Goal: Contribute content

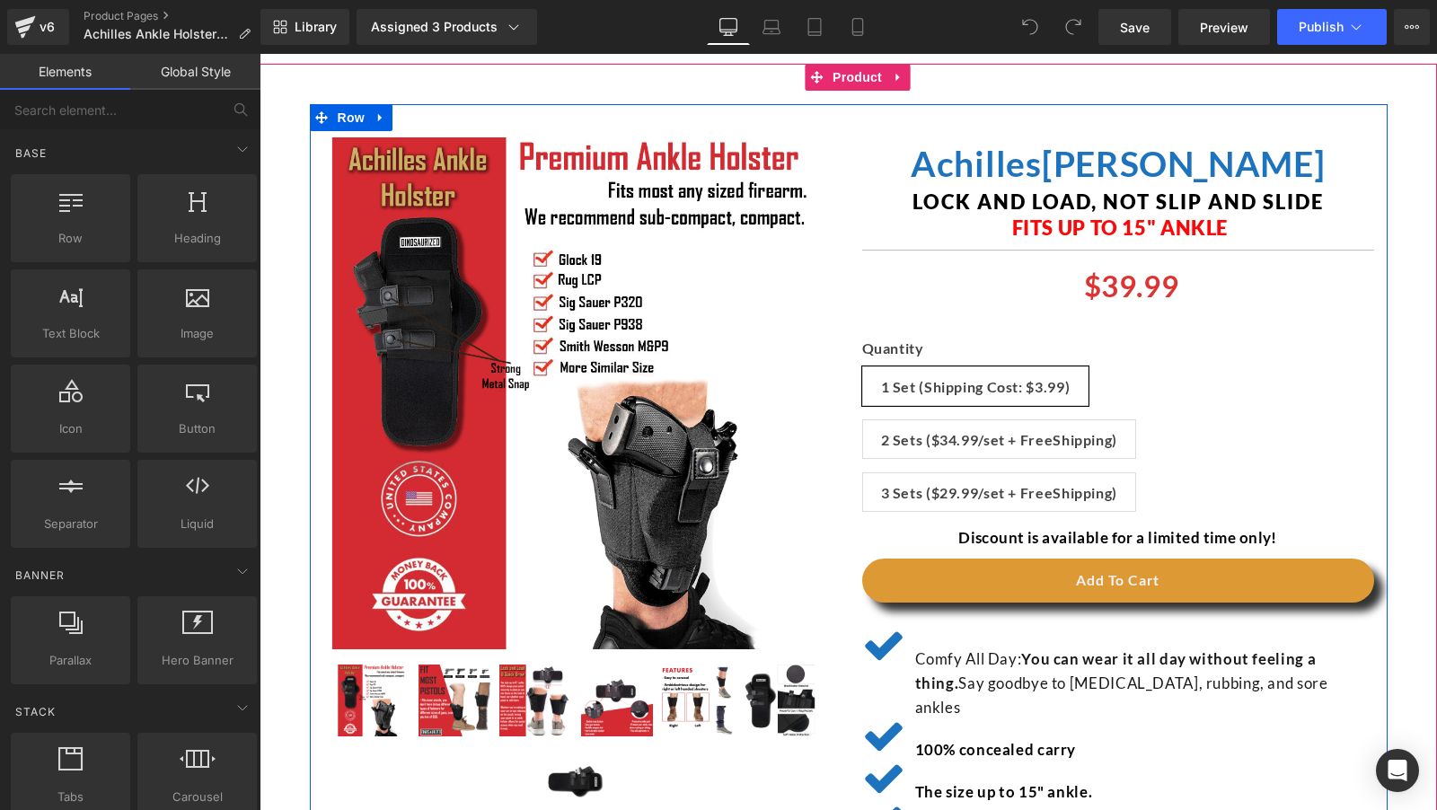
scroll to position [432, 0]
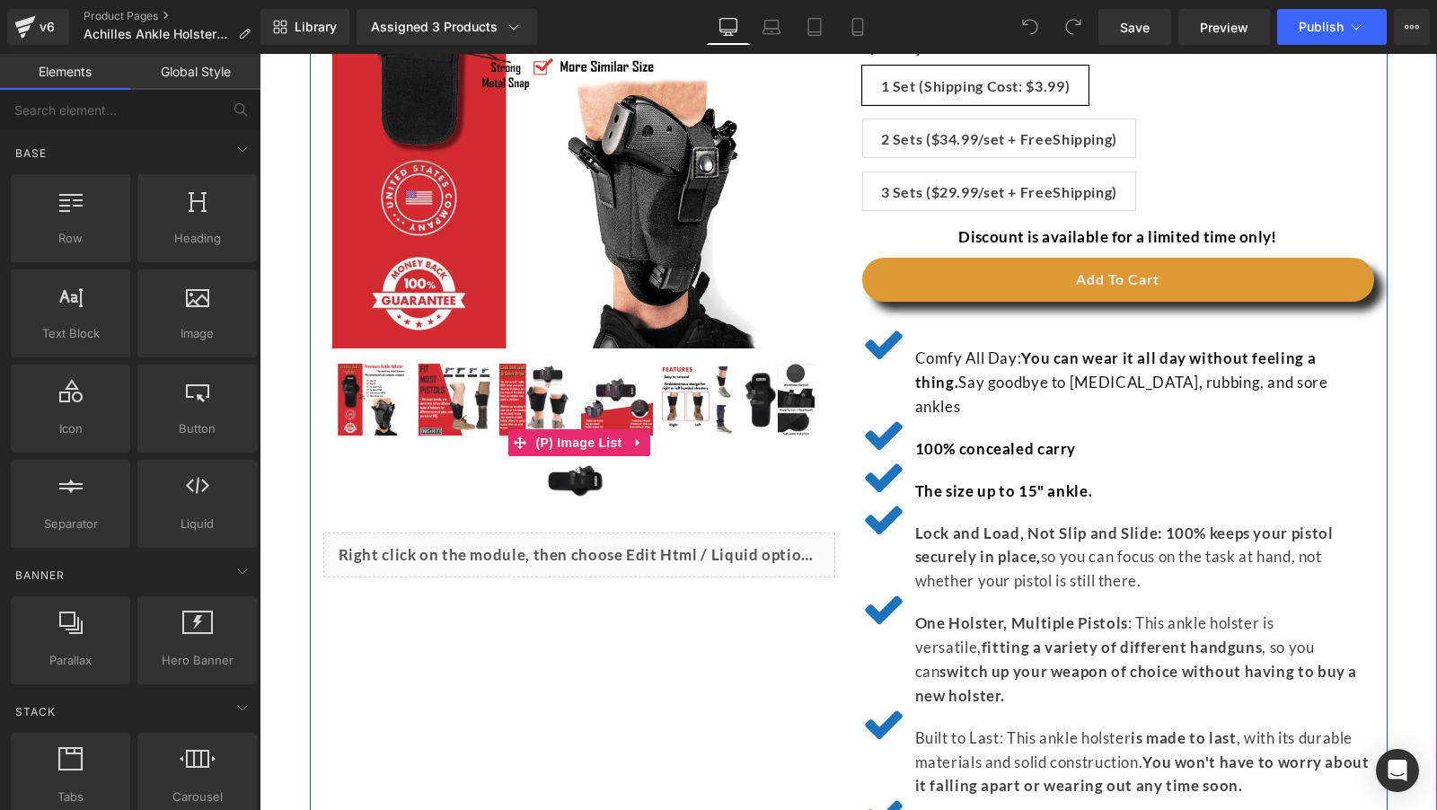
click at [443, 415] on img at bounding box center [455, 400] width 72 height 72
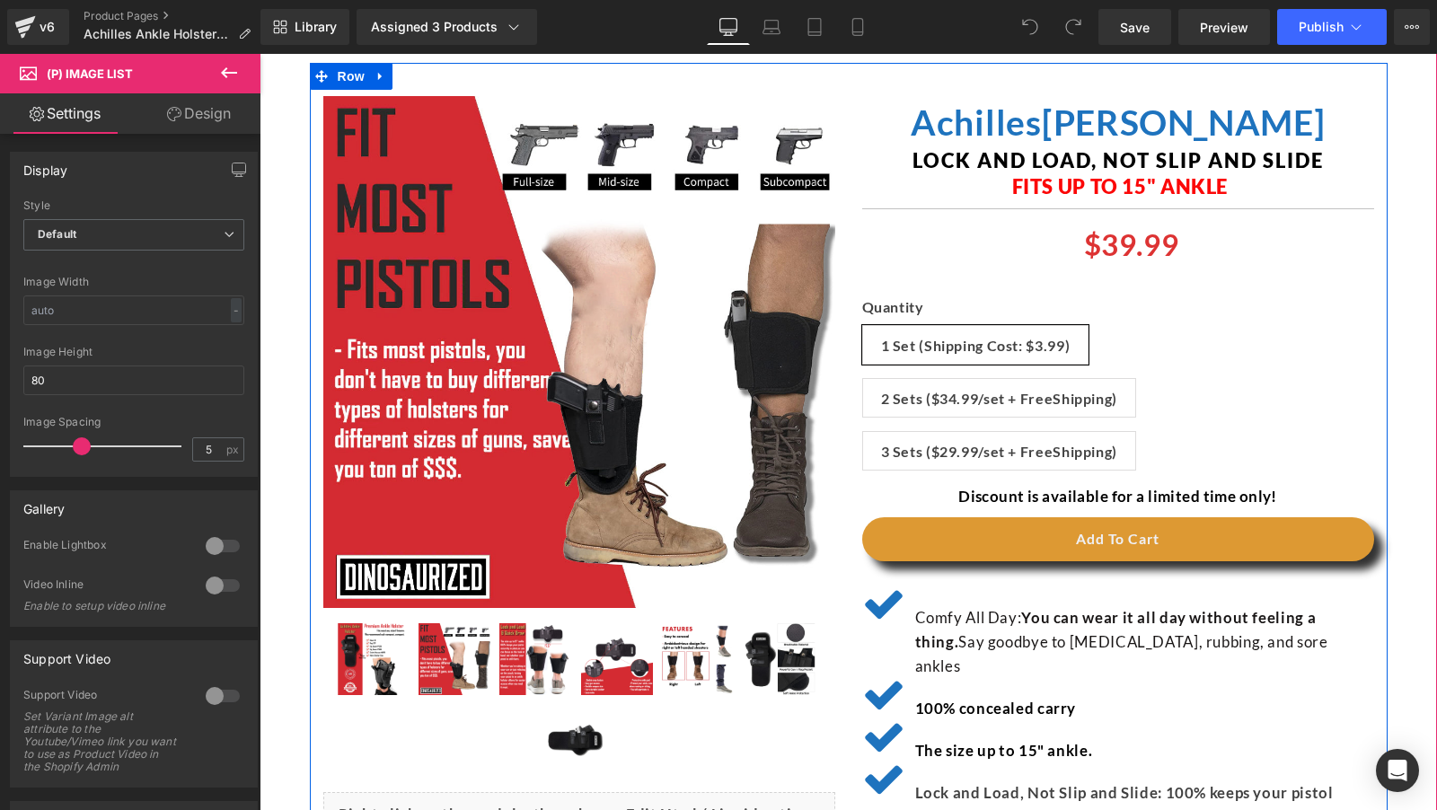
scroll to position [176, 0]
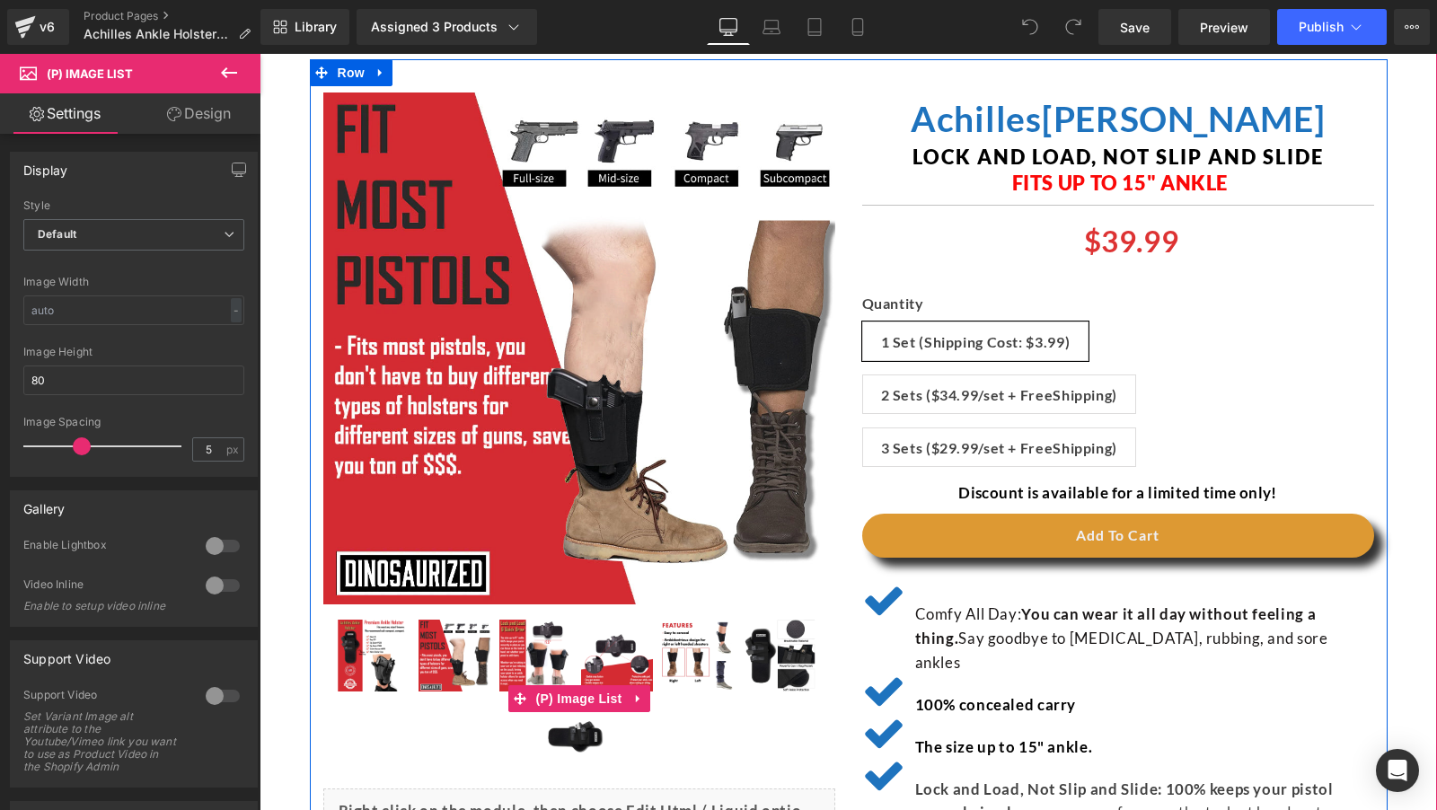
click at [537, 649] on img at bounding box center [535, 656] width 72 height 72
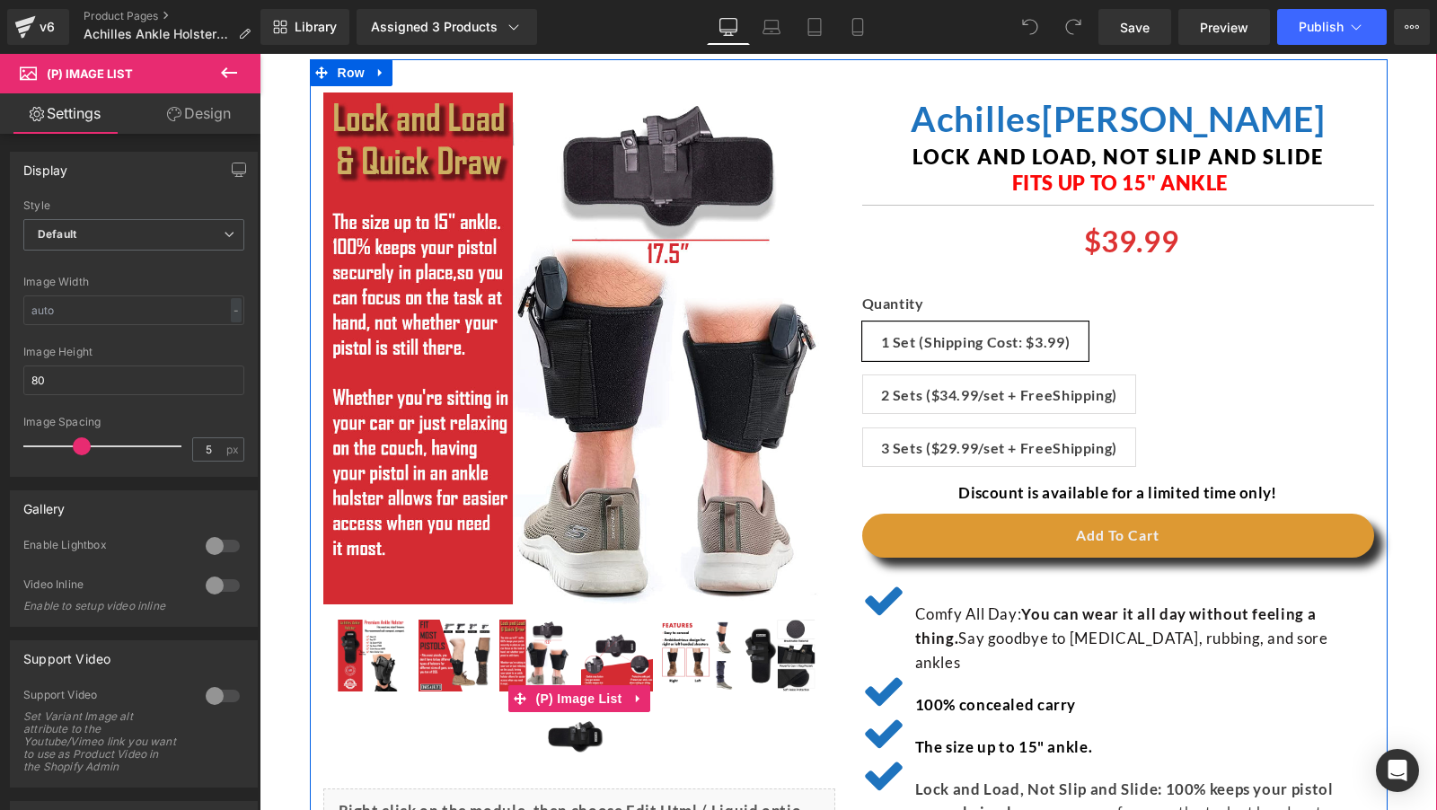
click at [631, 648] on img at bounding box center [617, 656] width 72 height 72
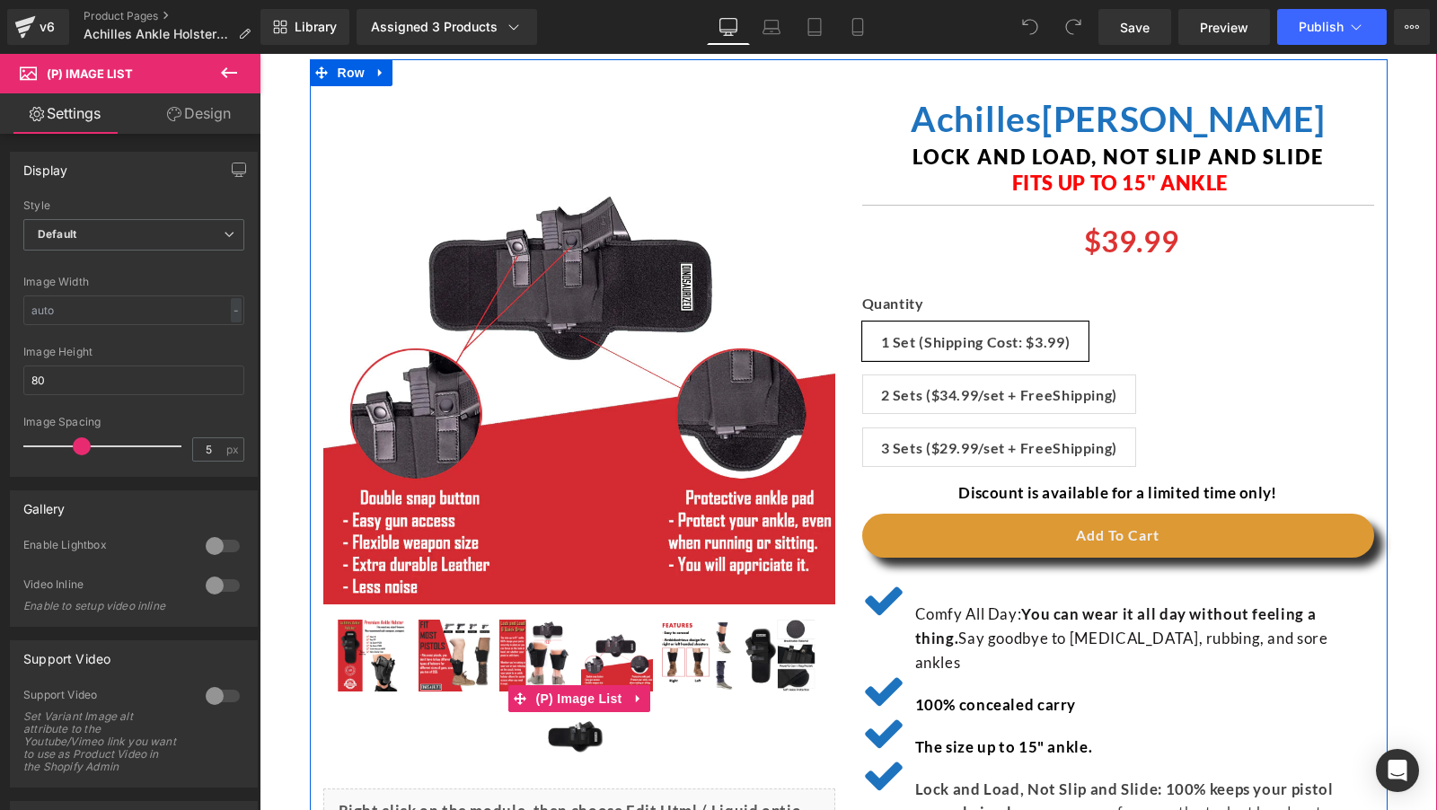
click at [684, 654] on img at bounding box center [698, 656] width 72 height 72
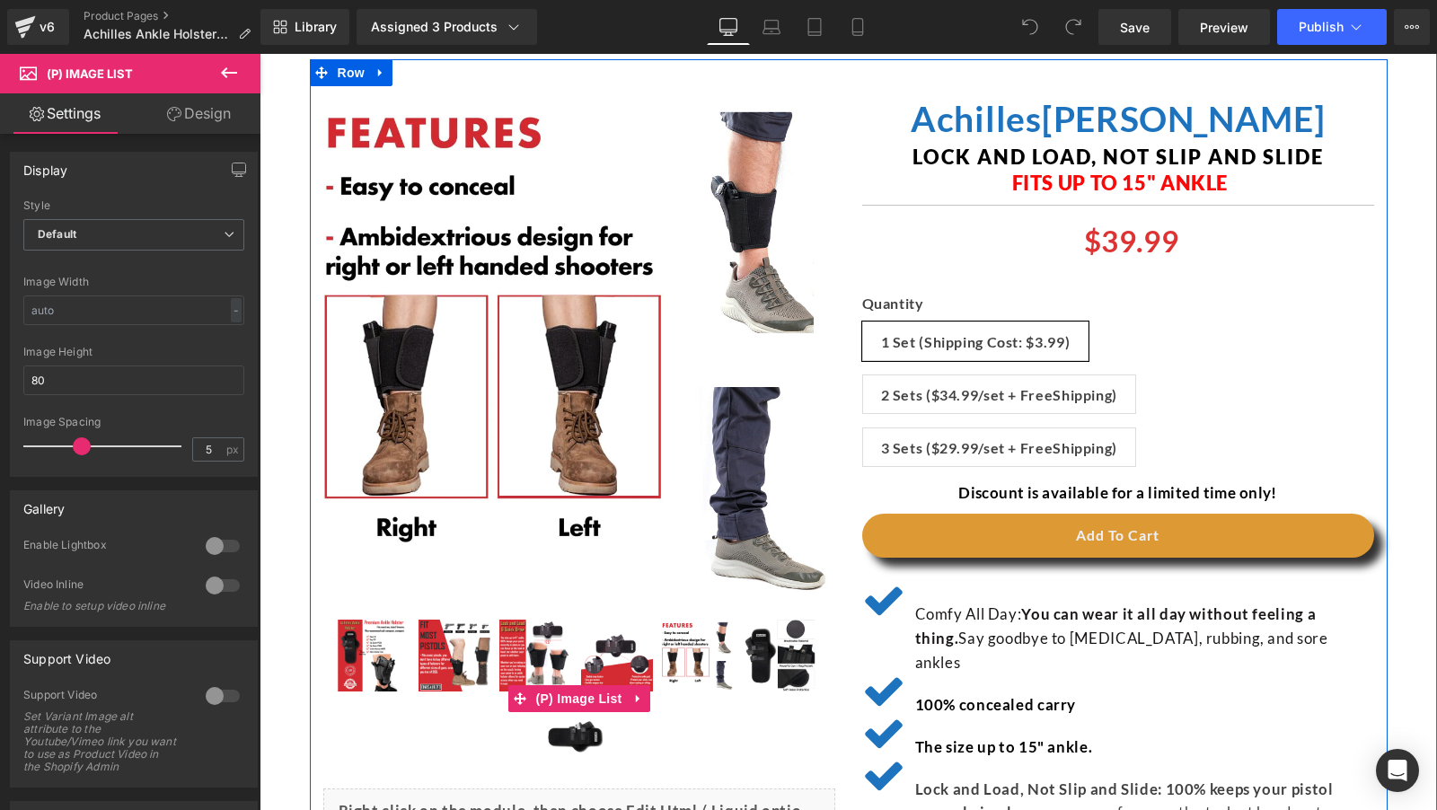
click at [771, 650] on img at bounding box center [780, 656] width 72 height 72
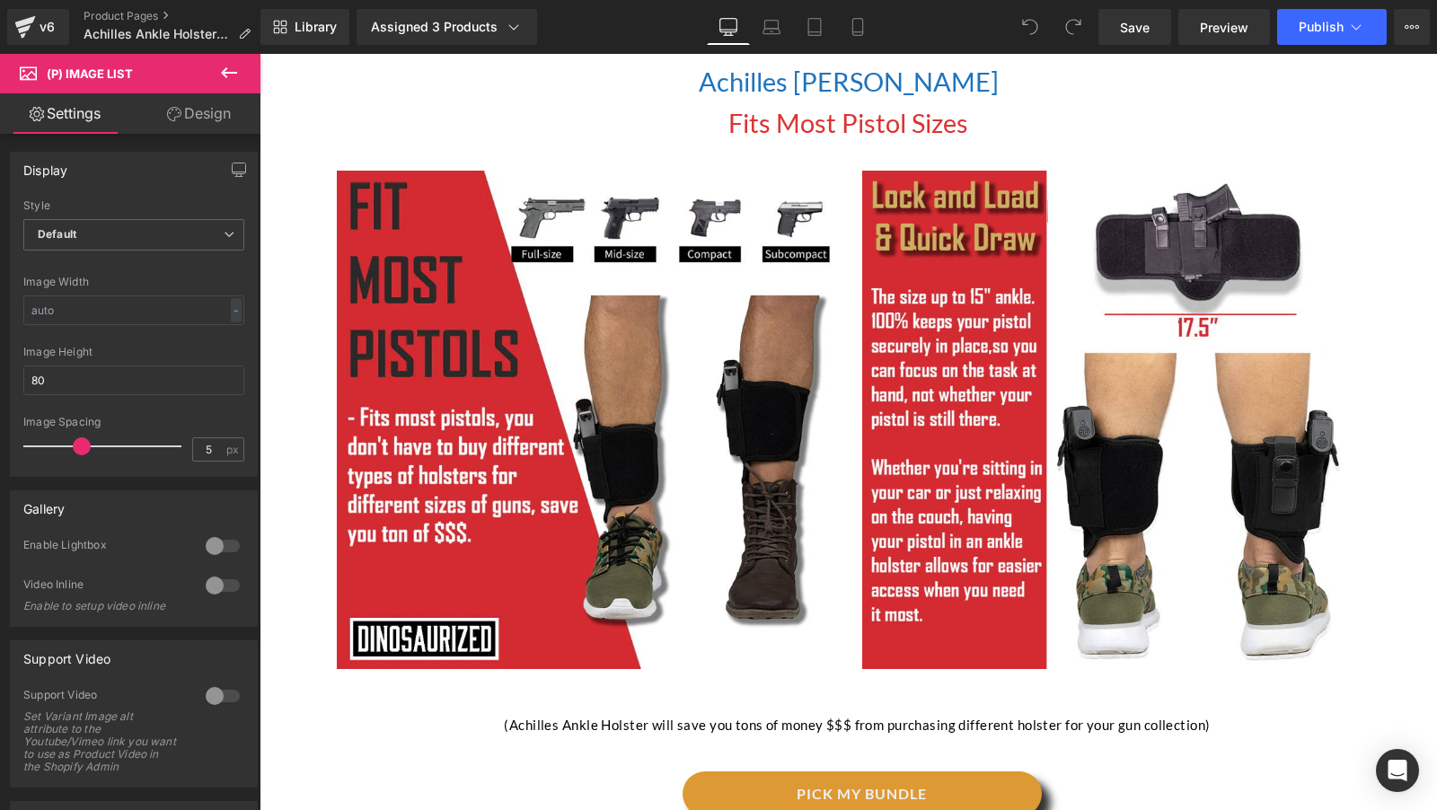
scroll to position [1417, 0]
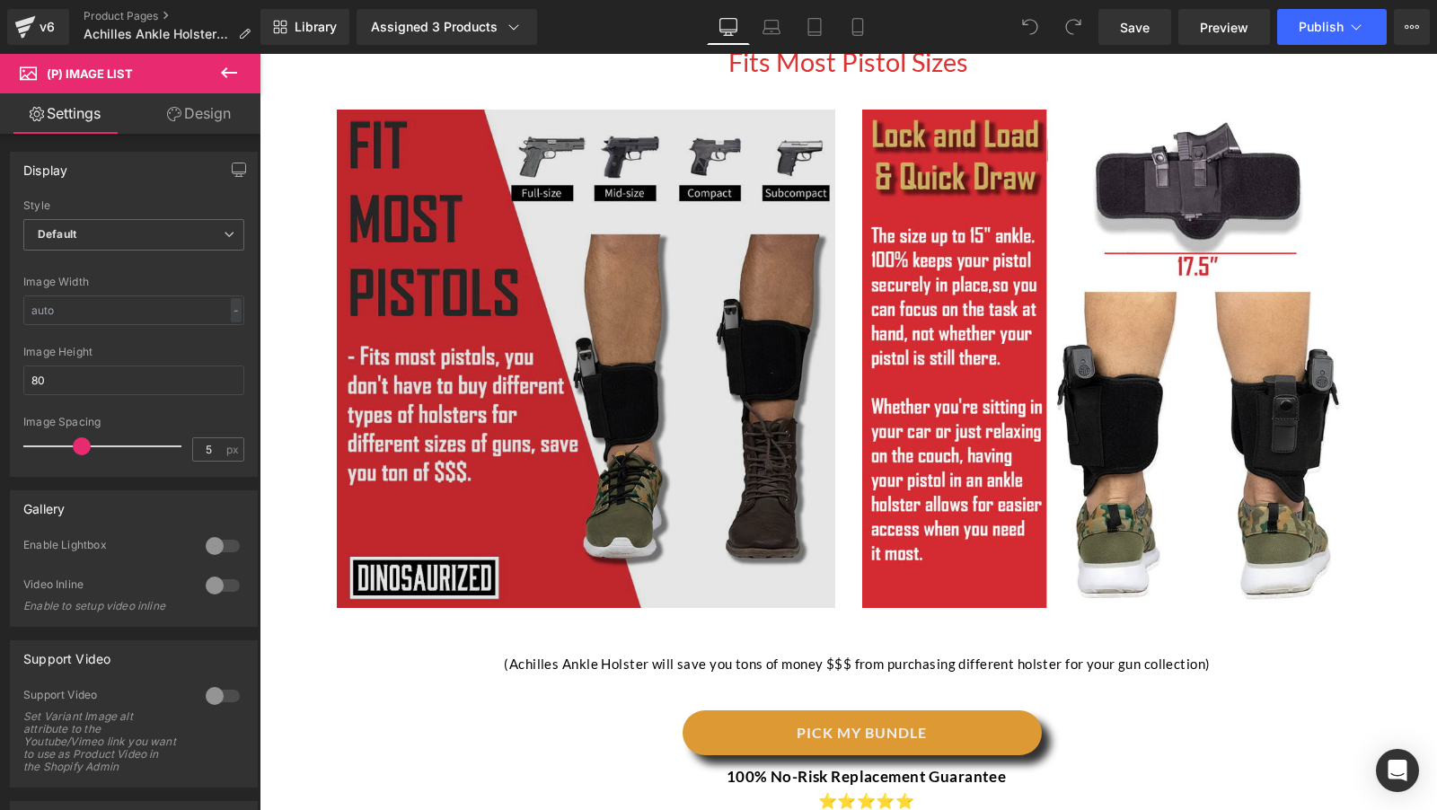
click at [610, 338] on div "Image" at bounding box center [586, 359] width 498 height 498
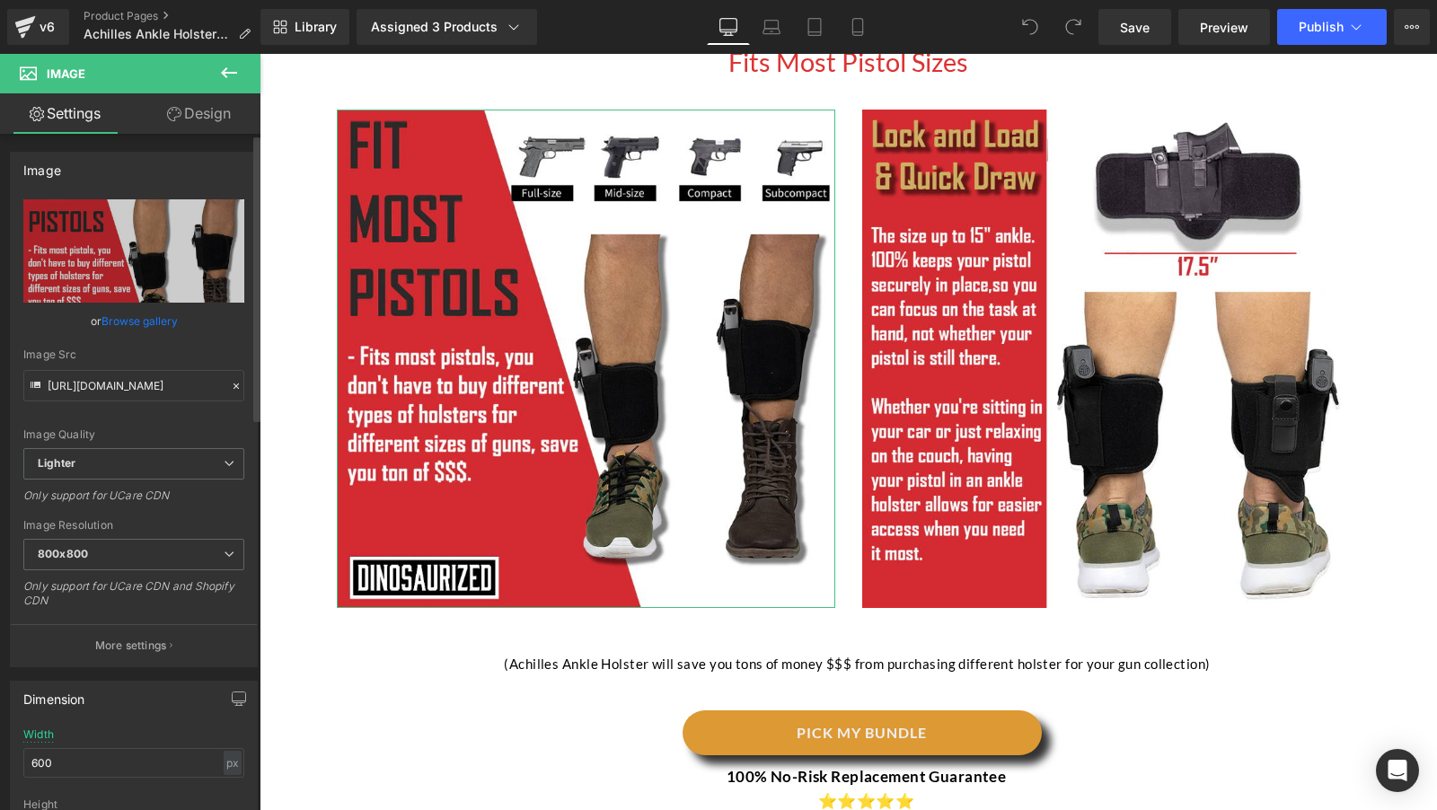
click at [146, 313] on link "Browse gallery" at bounding box center [139, 320] width 76 height 31
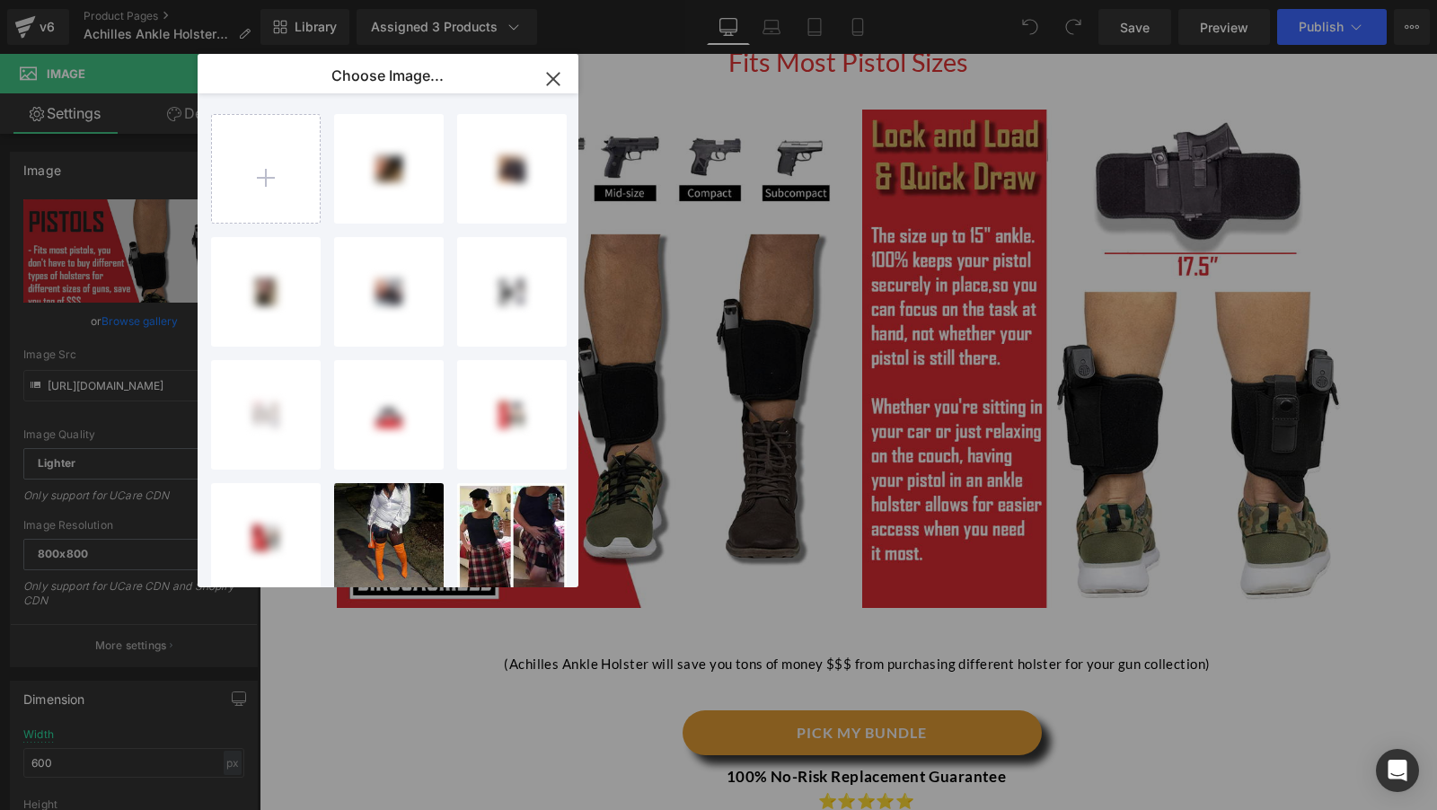
click at [271, 168] on input "file" at bounding box center [266, 169] width 108 height 108
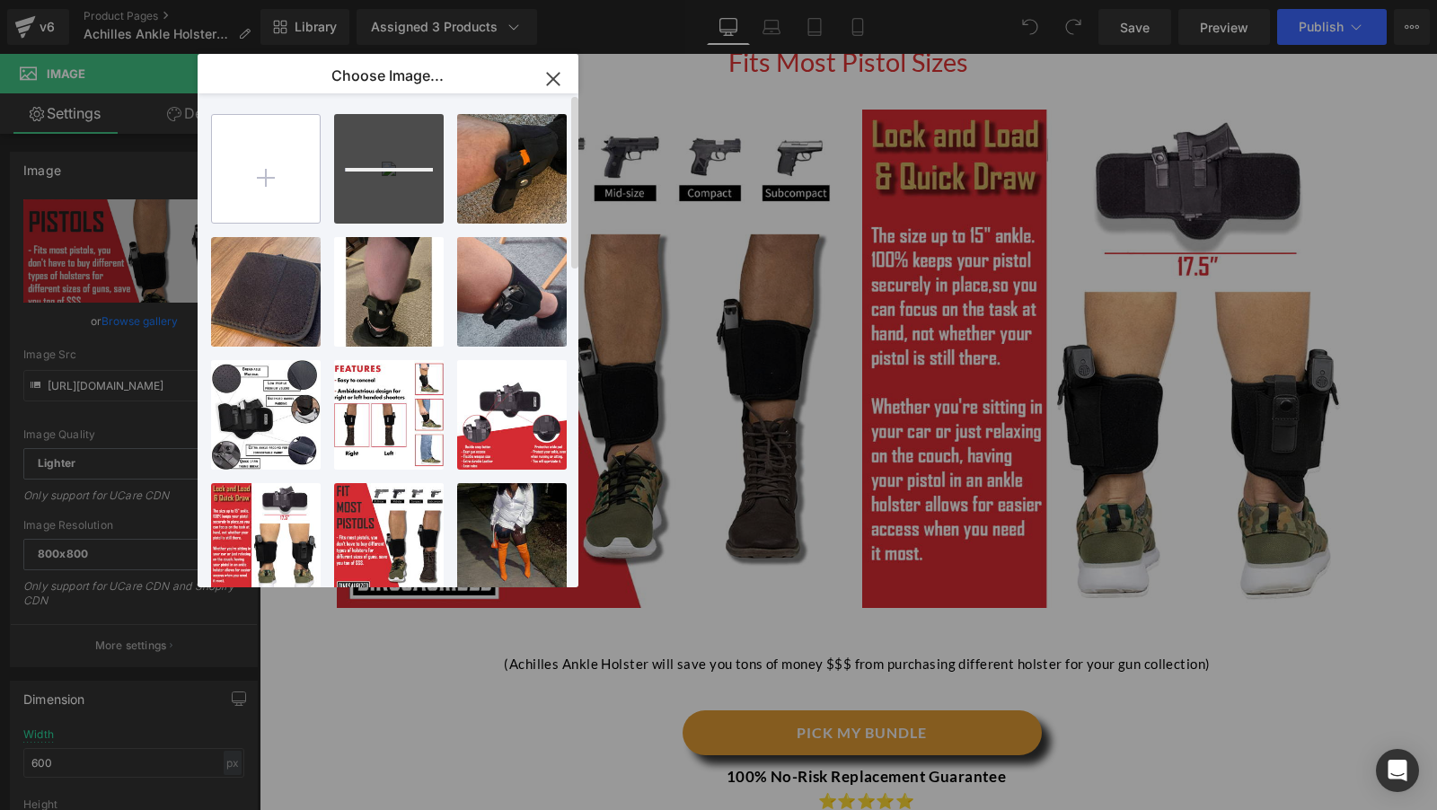
click at [254, 157] on input "file" at bounding box center [266, 169] width 108 height 108
type input "C:\fakepath\3.jpg"
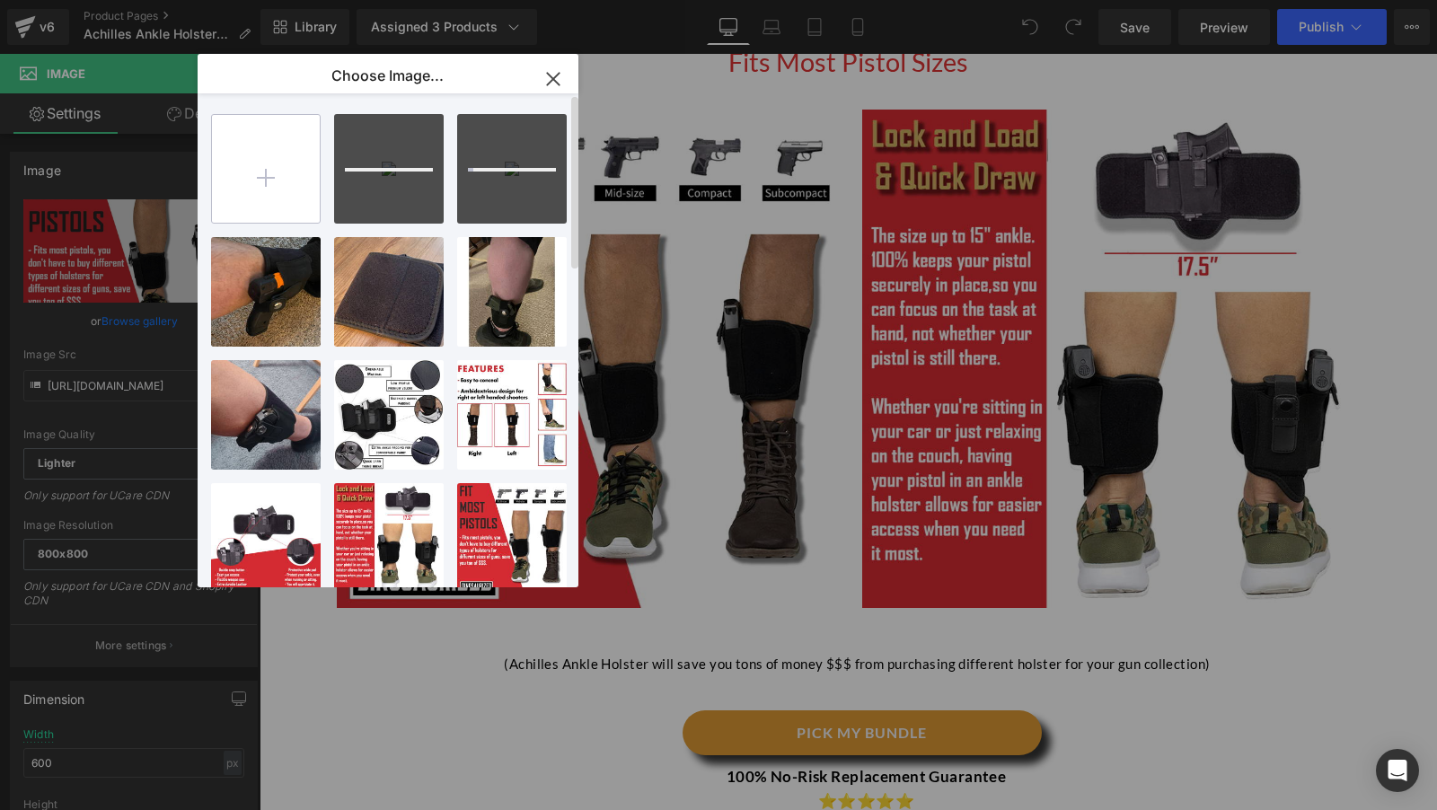
click at [275, 140] on input "file" at bounding box center [266, 169] width 108 height 108
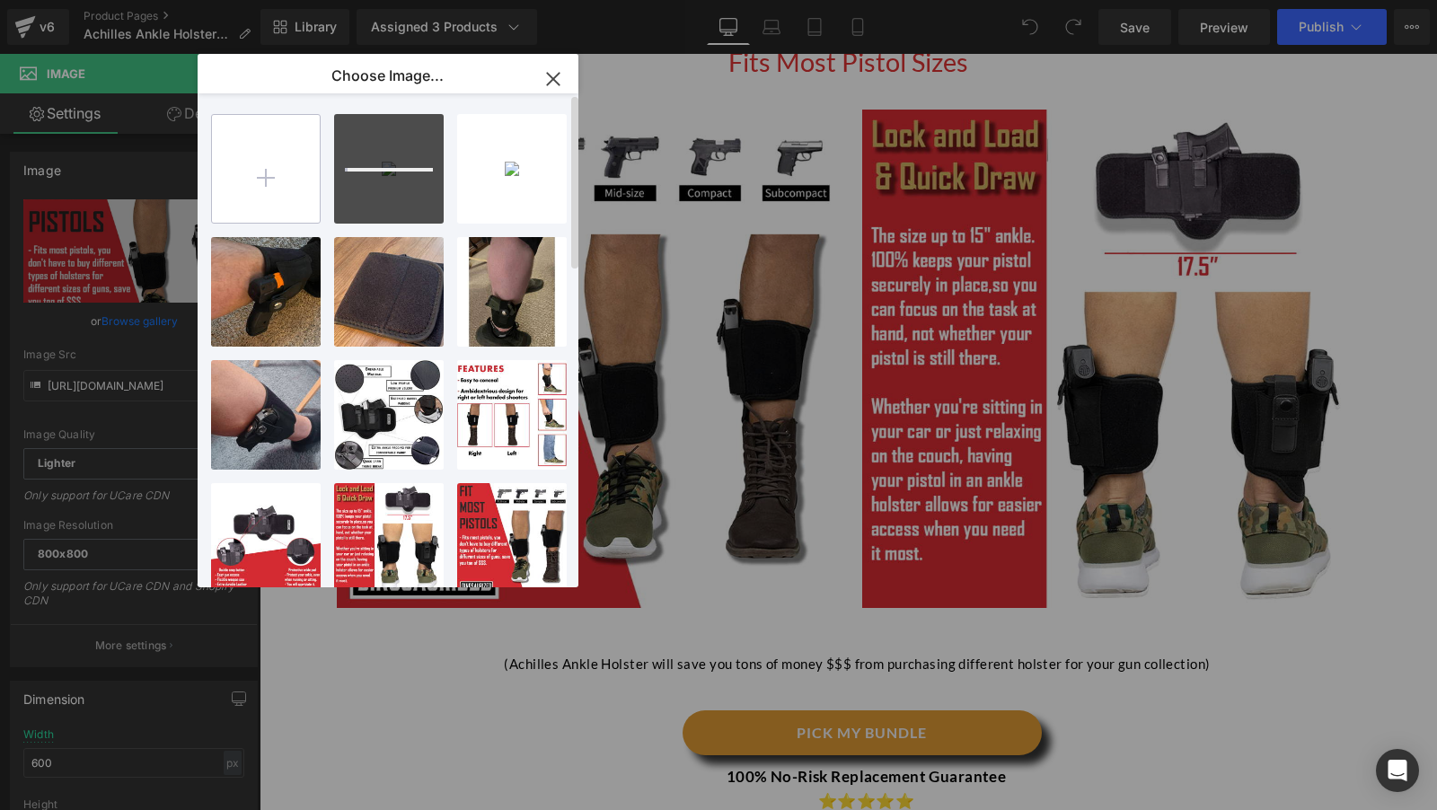
type input "C:\fakepath\4.jpg"
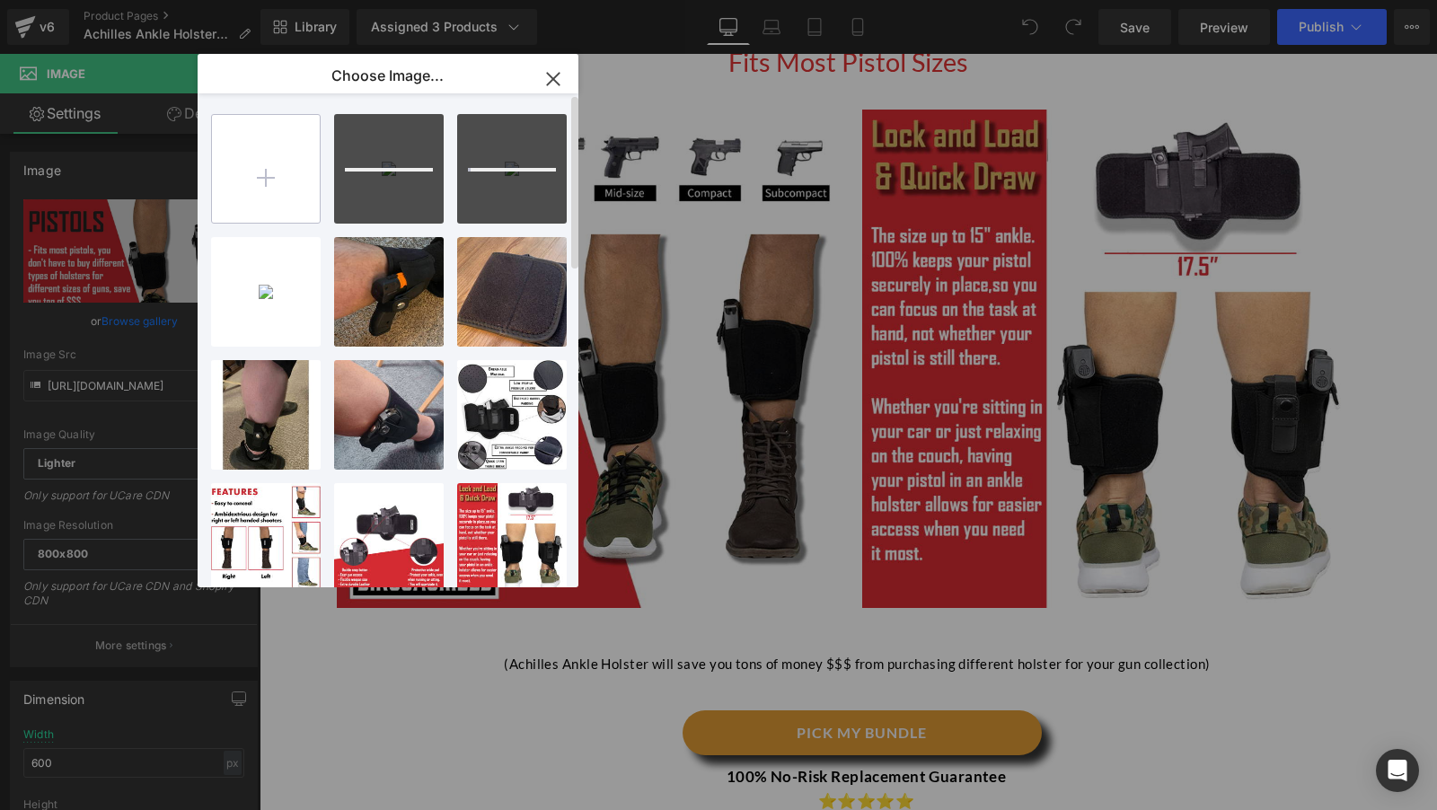
click at [243, 149] on input "file" at bounding box center [266, 169] width 108 height 108
type input "C:\fakepath\5.jpg"
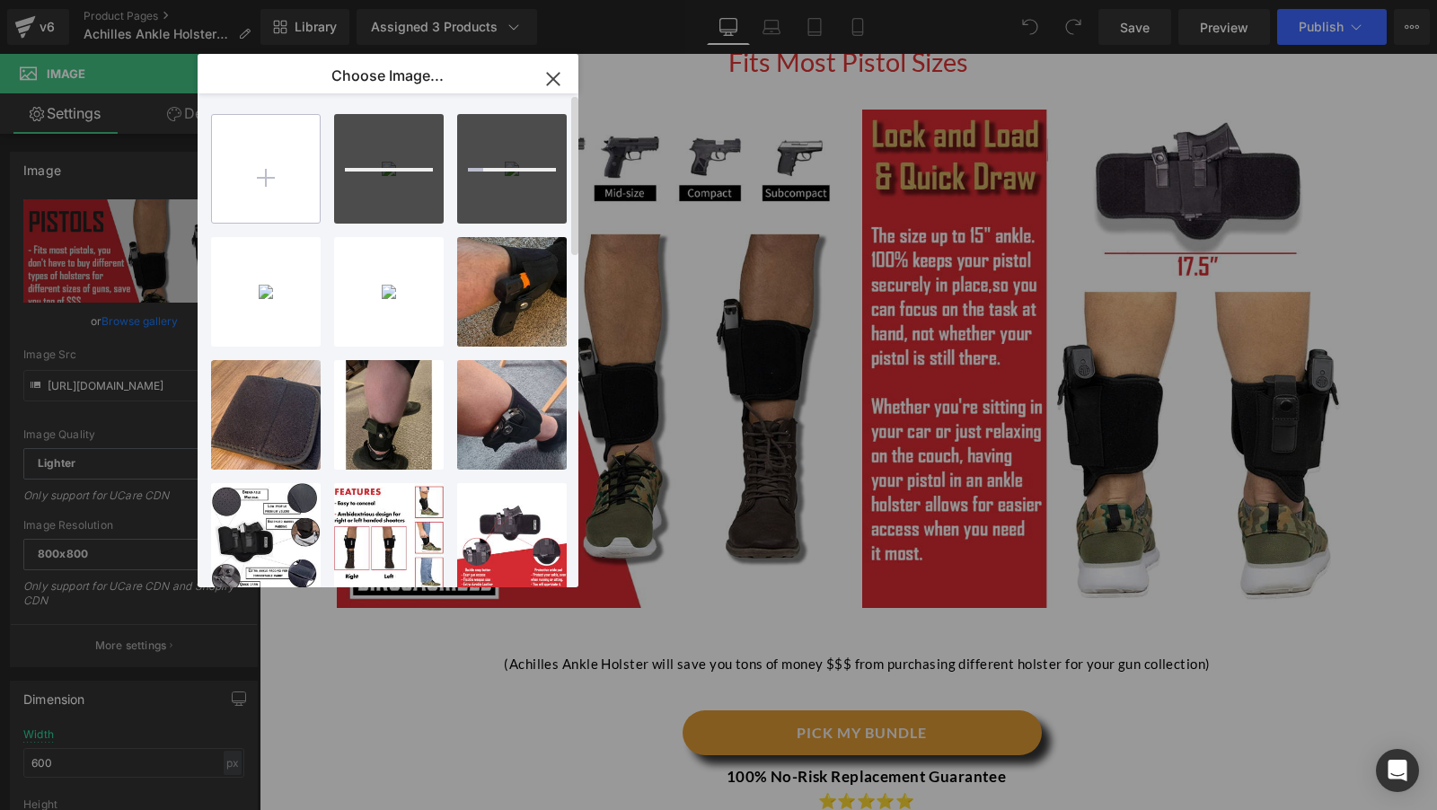
click at [238, 160] on input "file" at bounding box center [266, 169] width 108 height 108
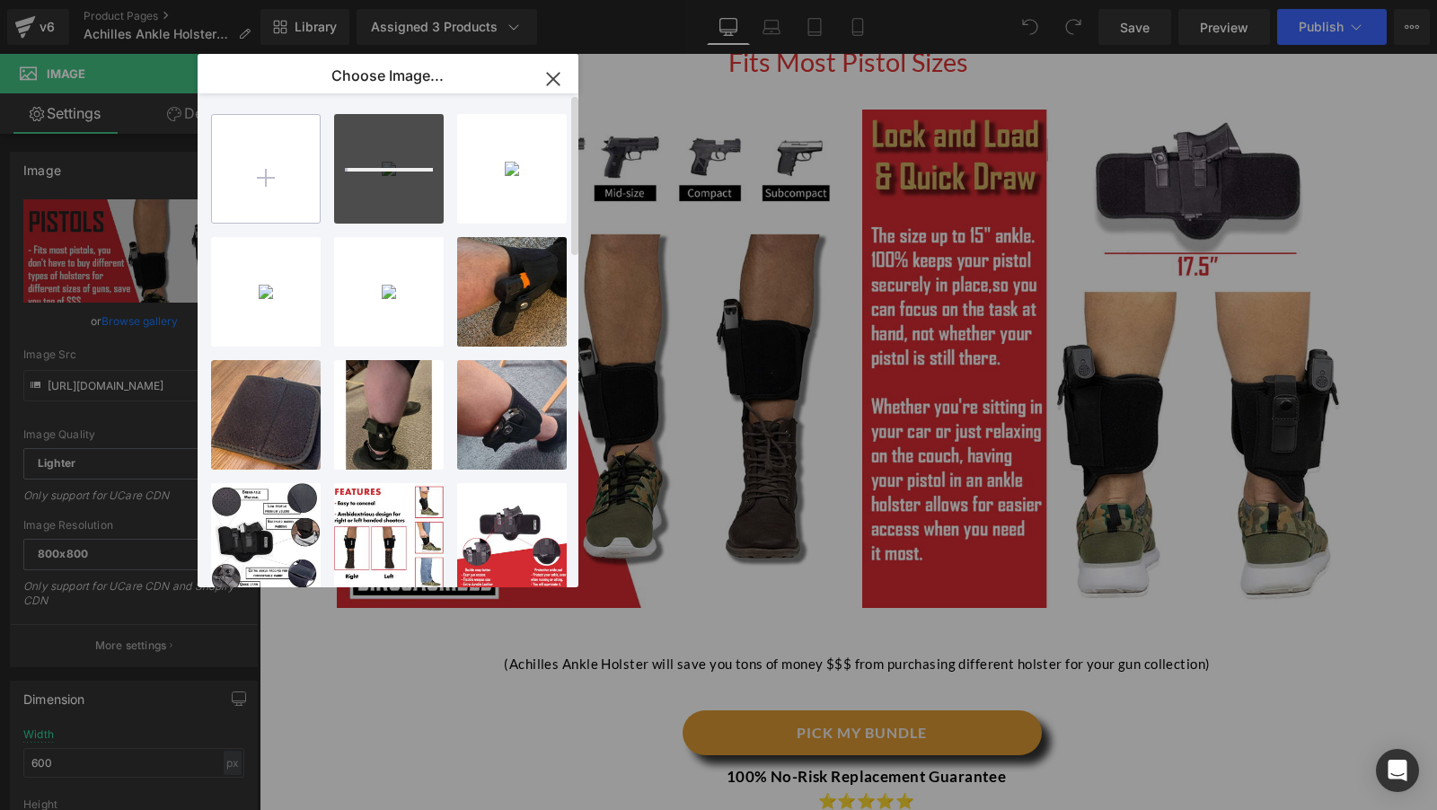
type input "C:\fakepath\6.jpg"
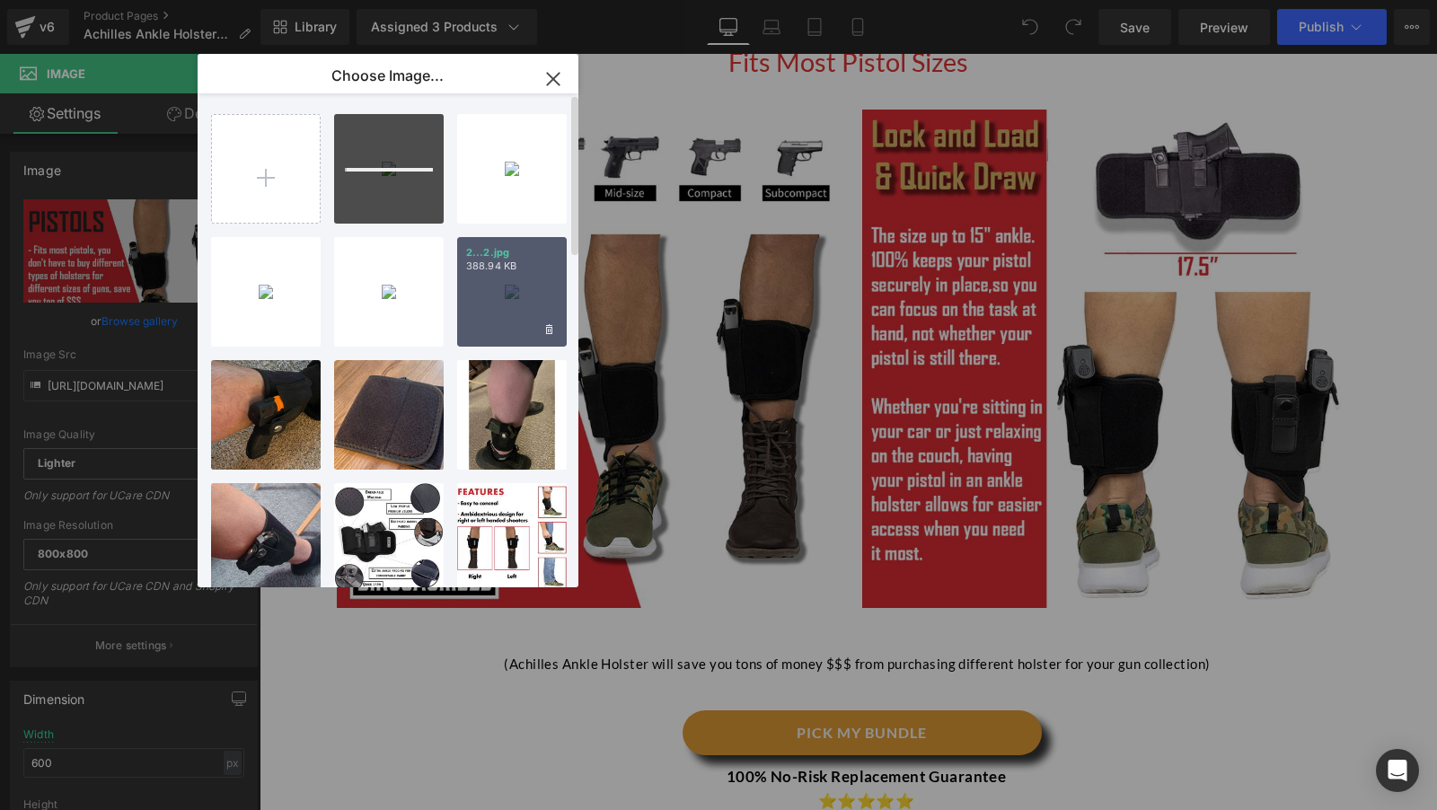
click at [527, 272] on p "388.94 KB" at bounding box center [512, 266] width 92 height 13
type input "[URL][DOMAIN_NAME]"
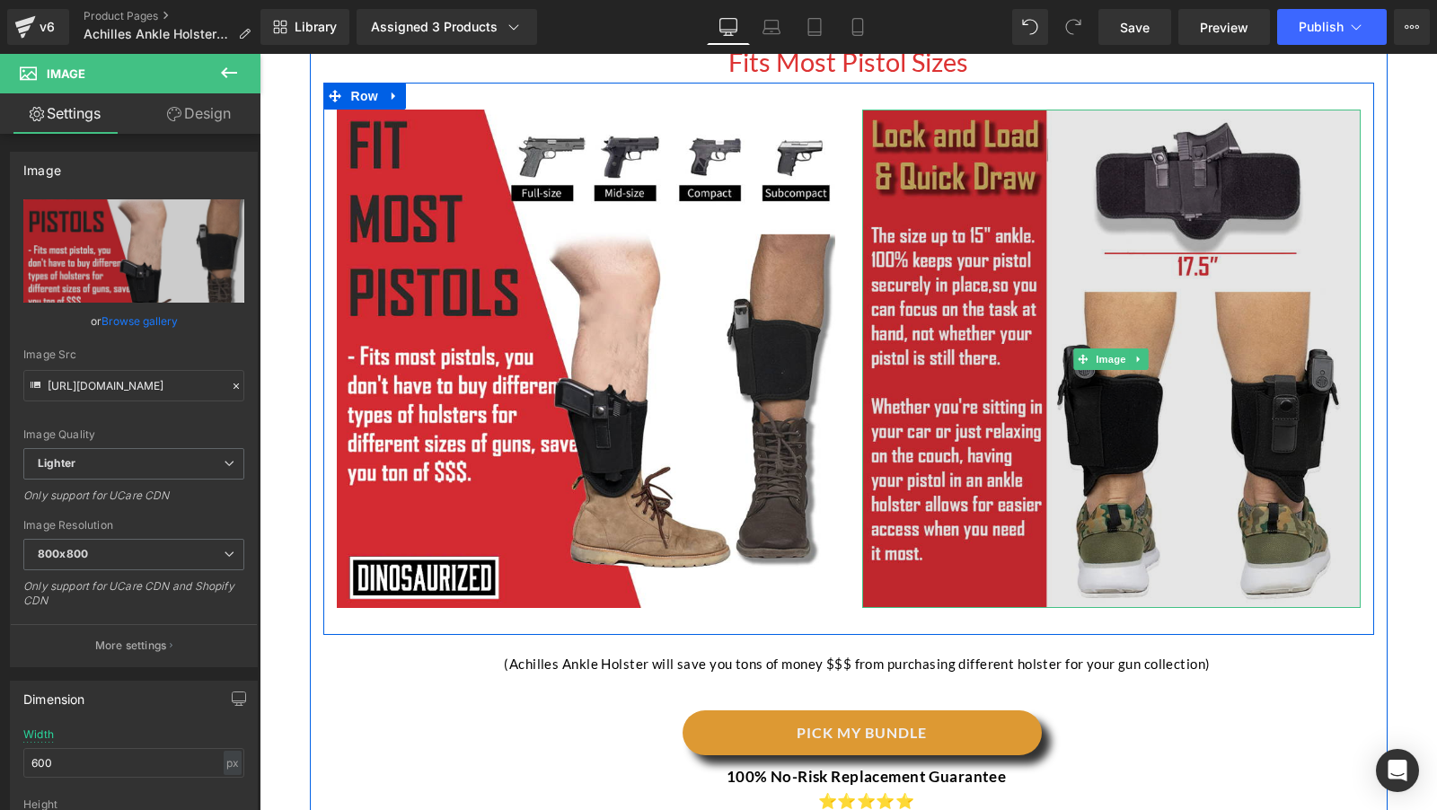
click at [991, 256] on img at bounding box center [1111, 359] width 498 height 498
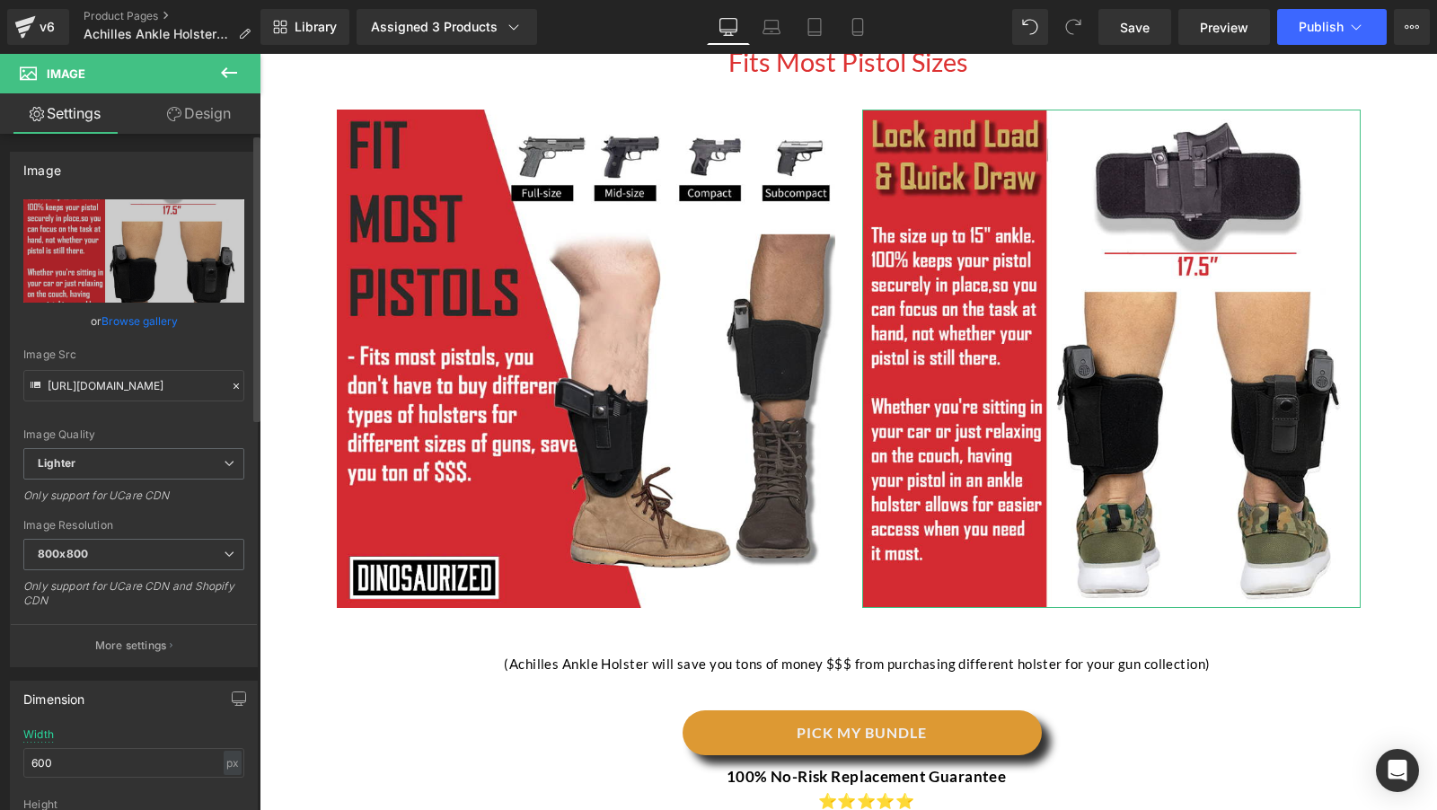
click at [147, 322] on link "Browse gallery" at bounding box center [139, 320] width 76 height 31
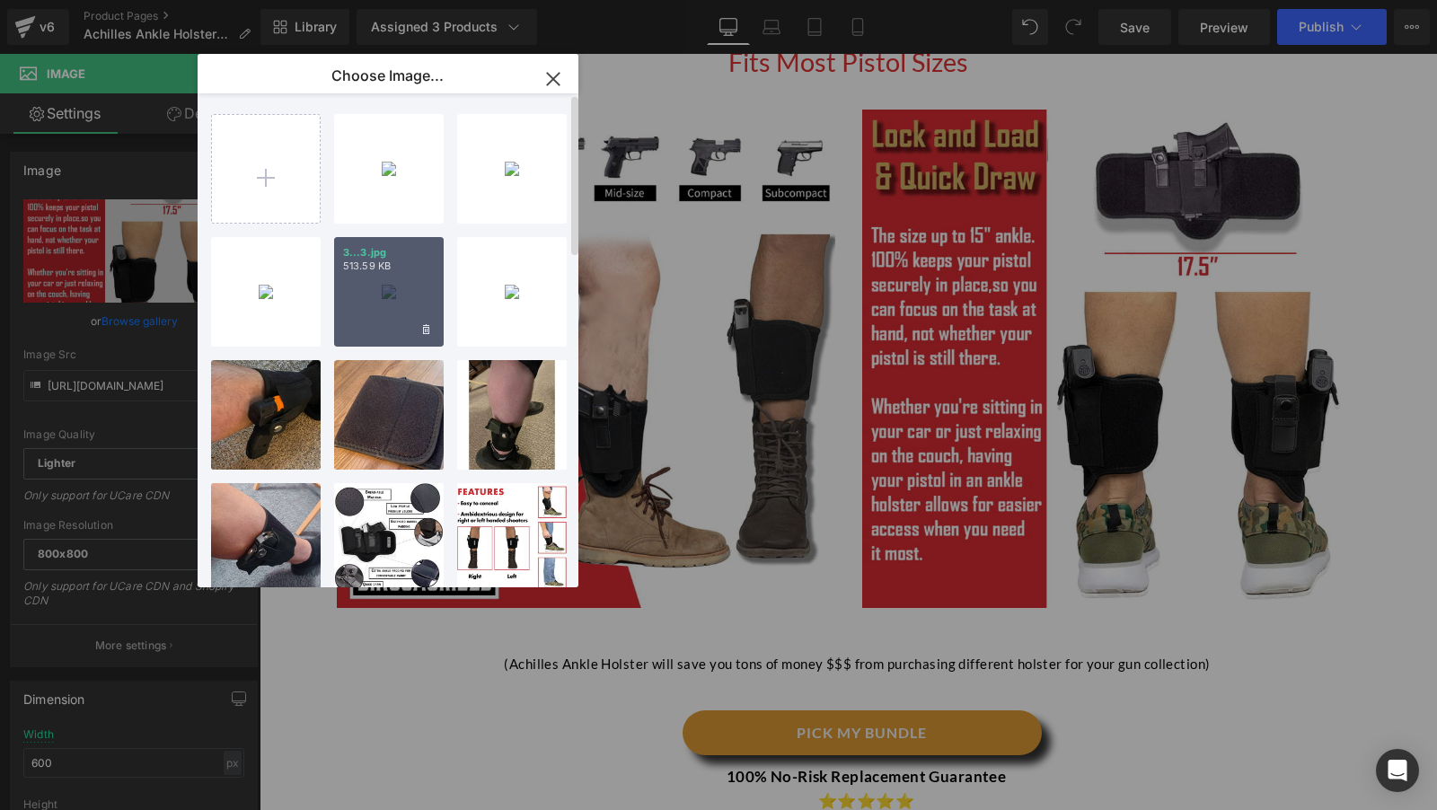
click at [411, 299] on div "3...3.jpg 513.59 KB" at bounding box center [389, 292] width 110 height 110
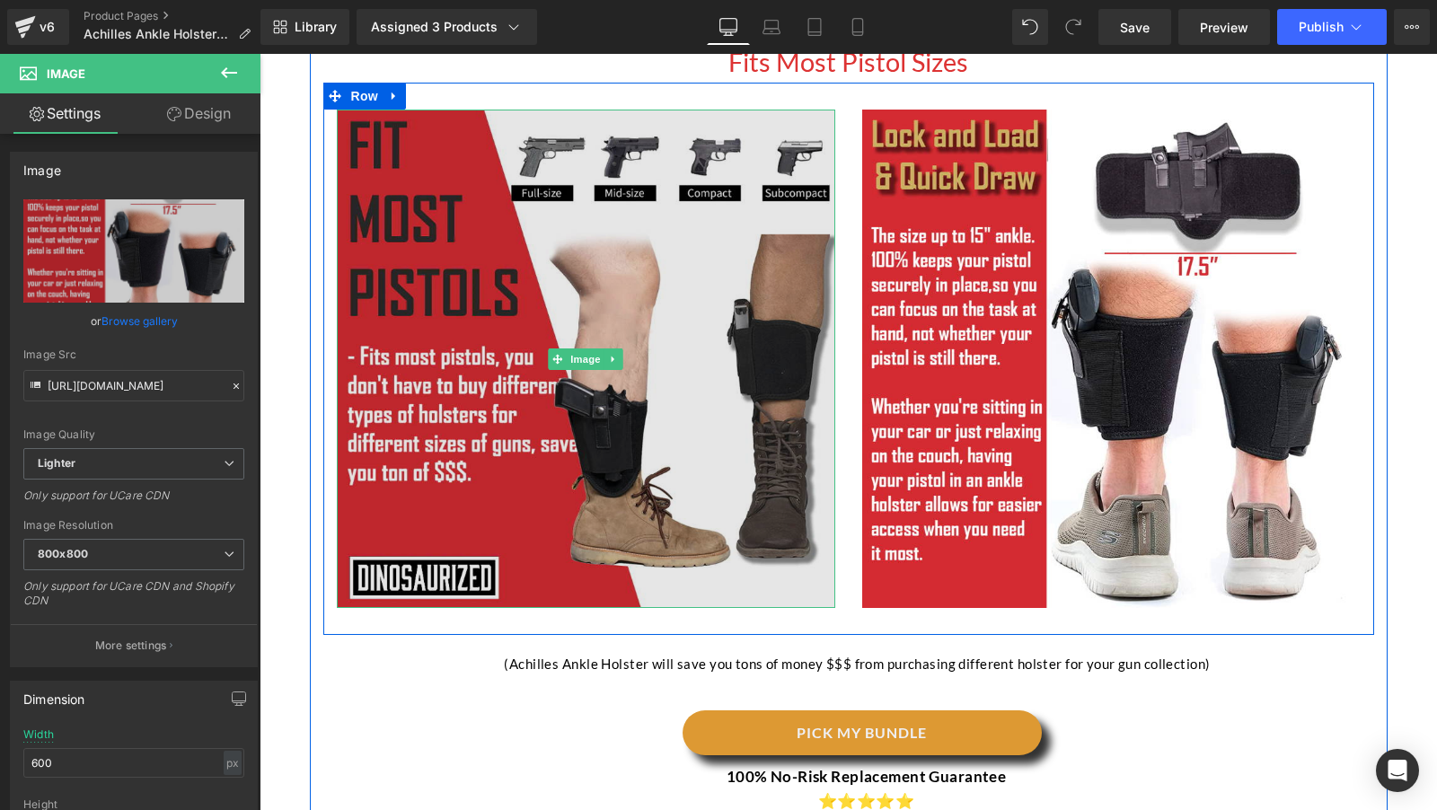
type input "[URL][DOMAIN_NAME]"
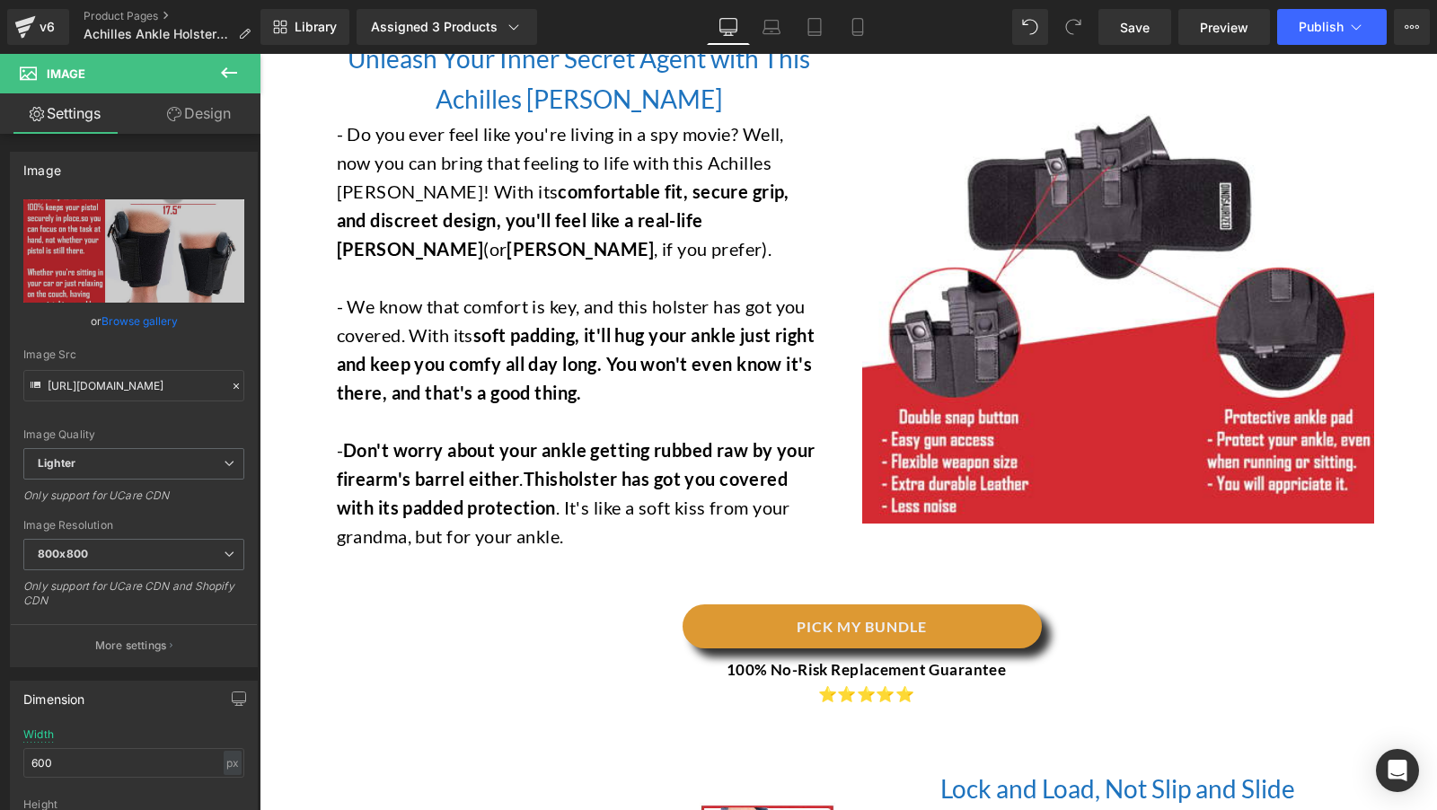
scroll to position [2317, 0]
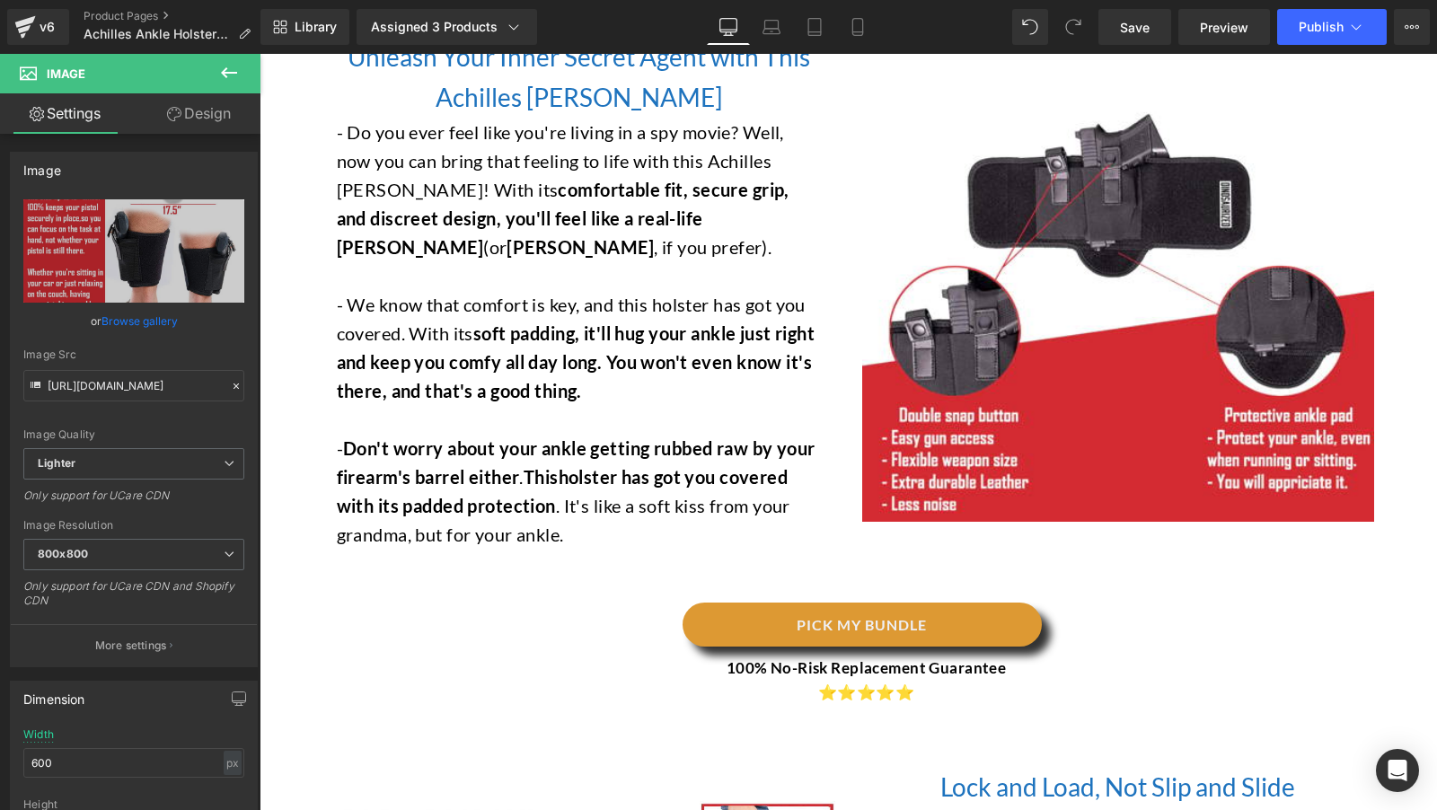
click at [1020, 300] on img at bounding box center [1118, 266] width 512 height 512
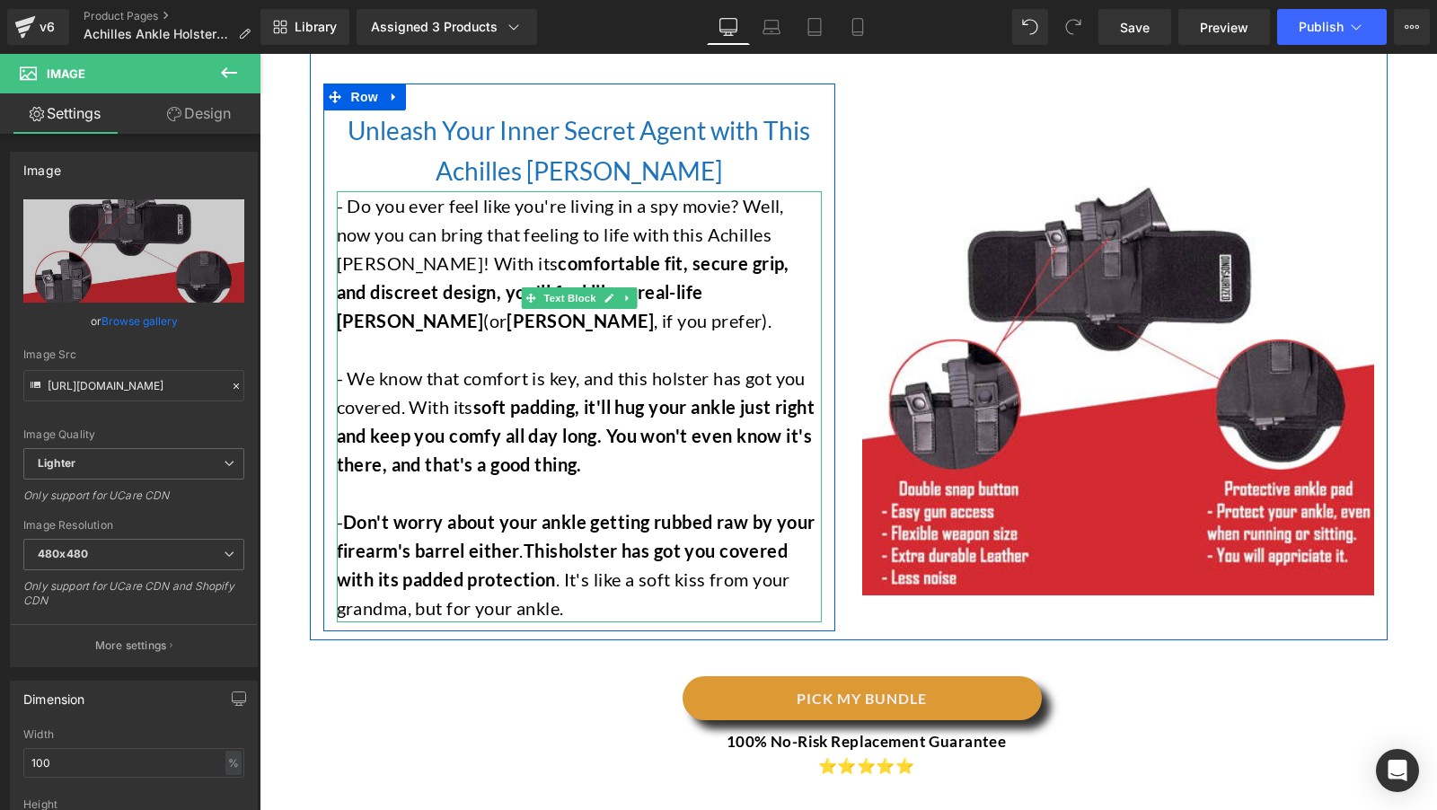
scroll to position [2827, 0]
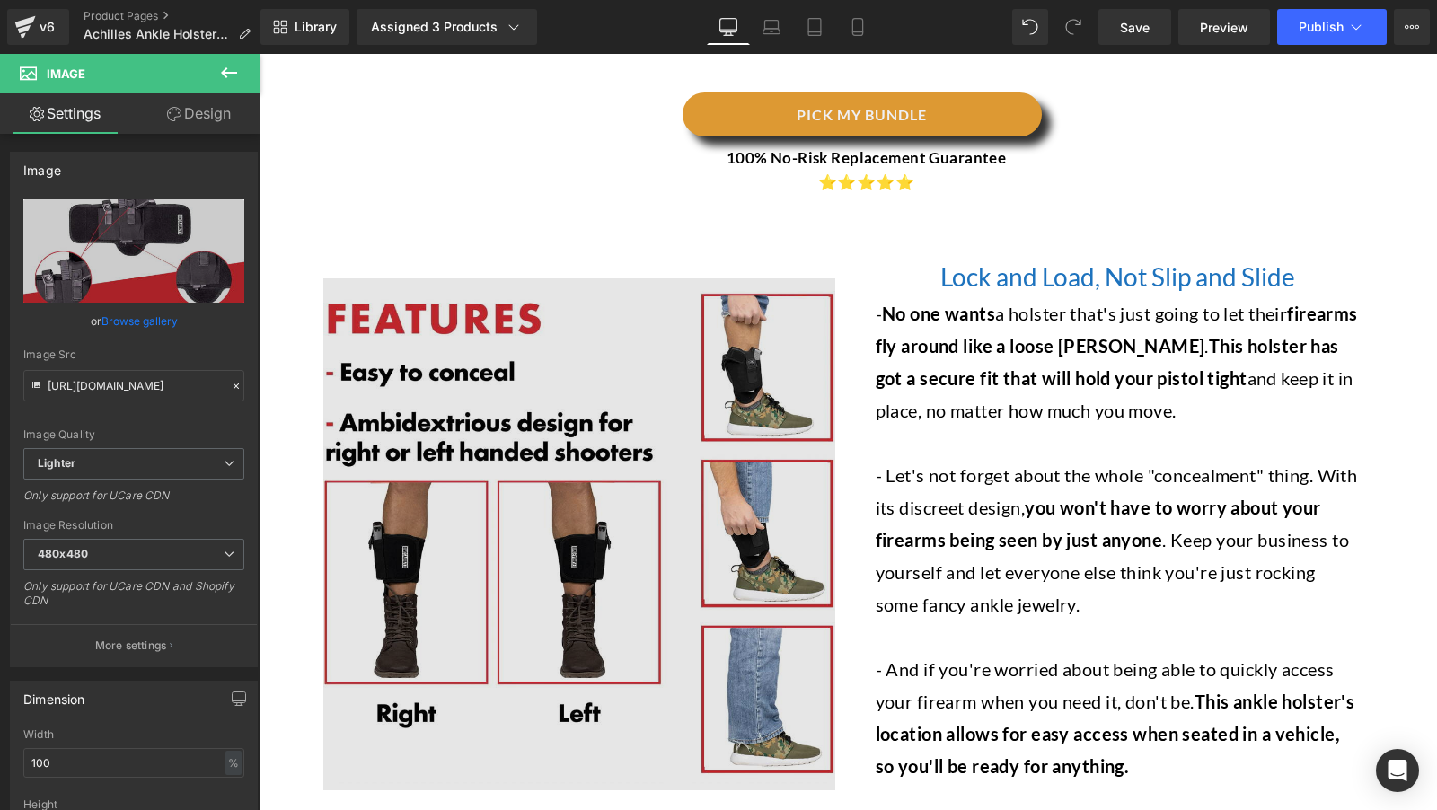
click at [514, 458] on img at bounding box center [579, 534] width 512 height 512
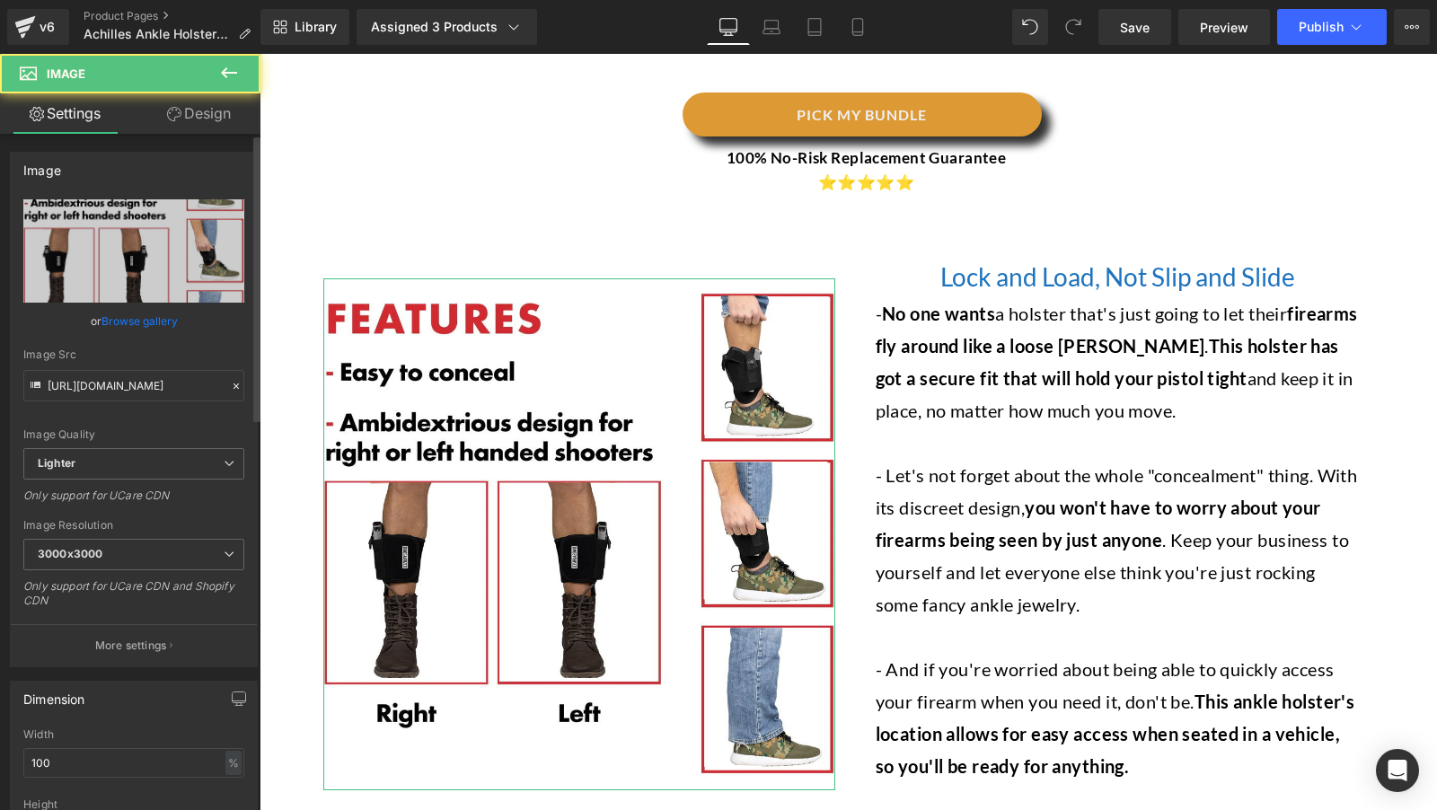
click at [150, 320] on link "Browse gallery" at bounding box center [139, 320] width 76 height 31
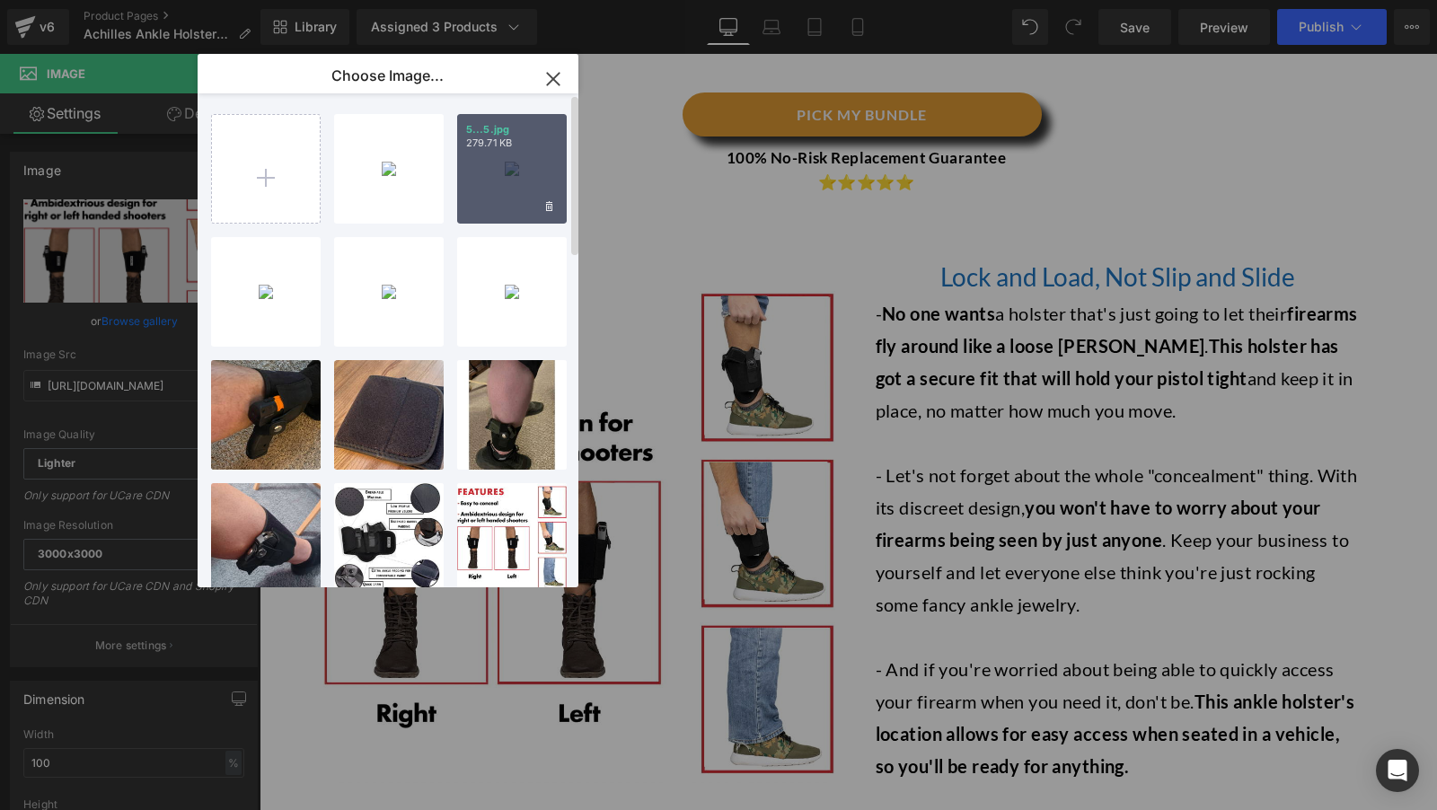
click at [495, 169] on div "5...5.jpg 279.71 KB" at bounding box center [512, 169] width 110 height 110
type input "[URL][DOMAIN_NAME]"
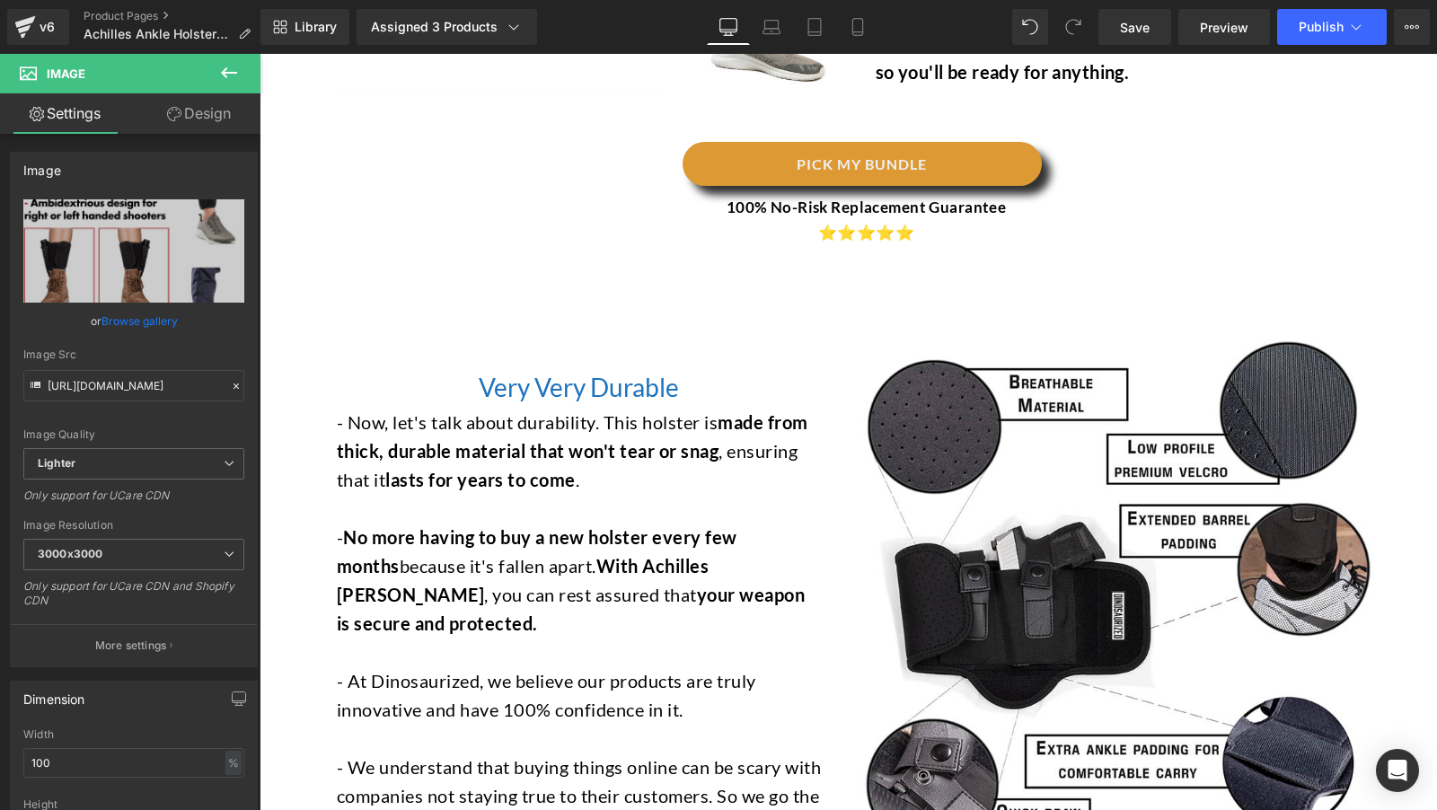
scroll to position [3593, 0]
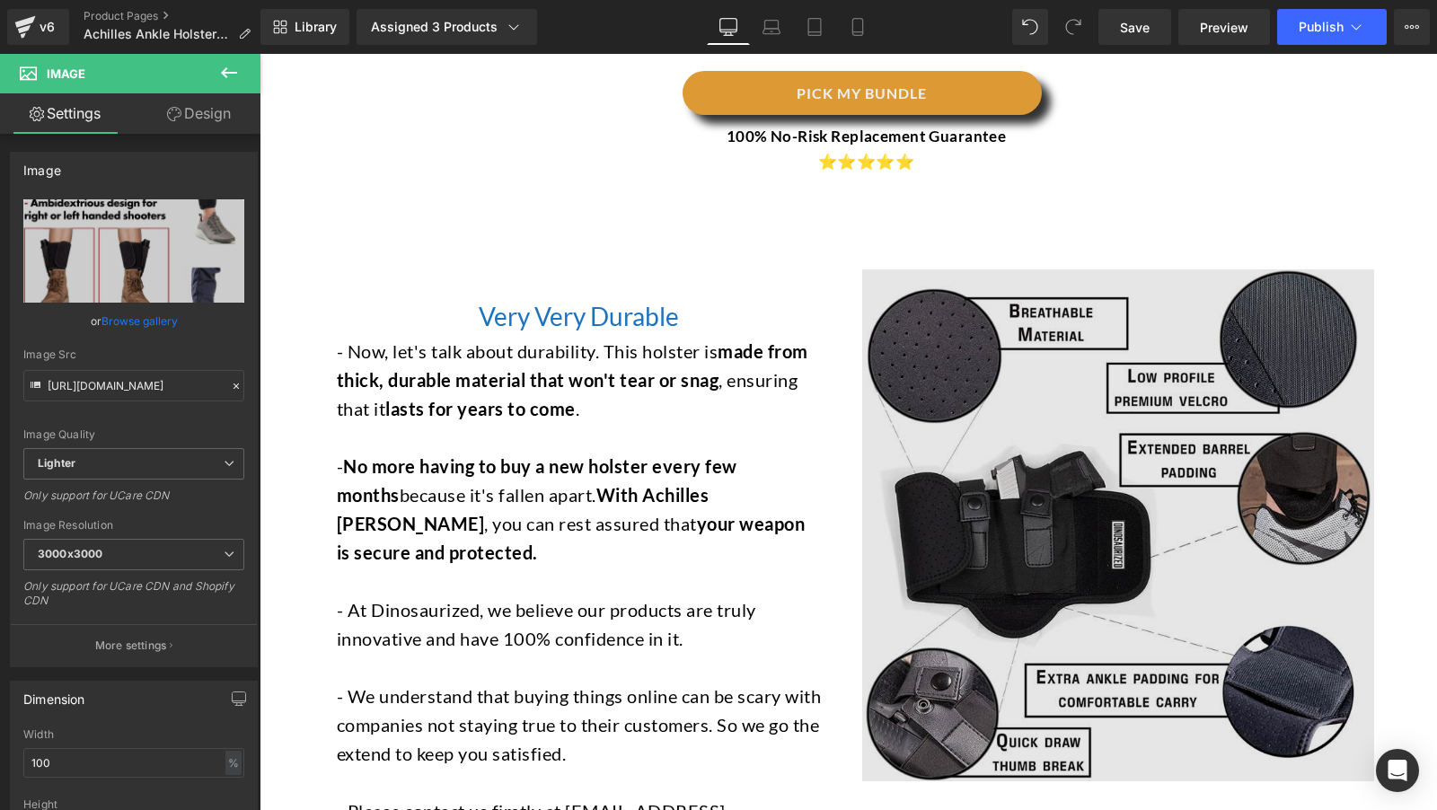
click at [1116, 454] on img at bounding box center [1118, 525] width 512 height 512
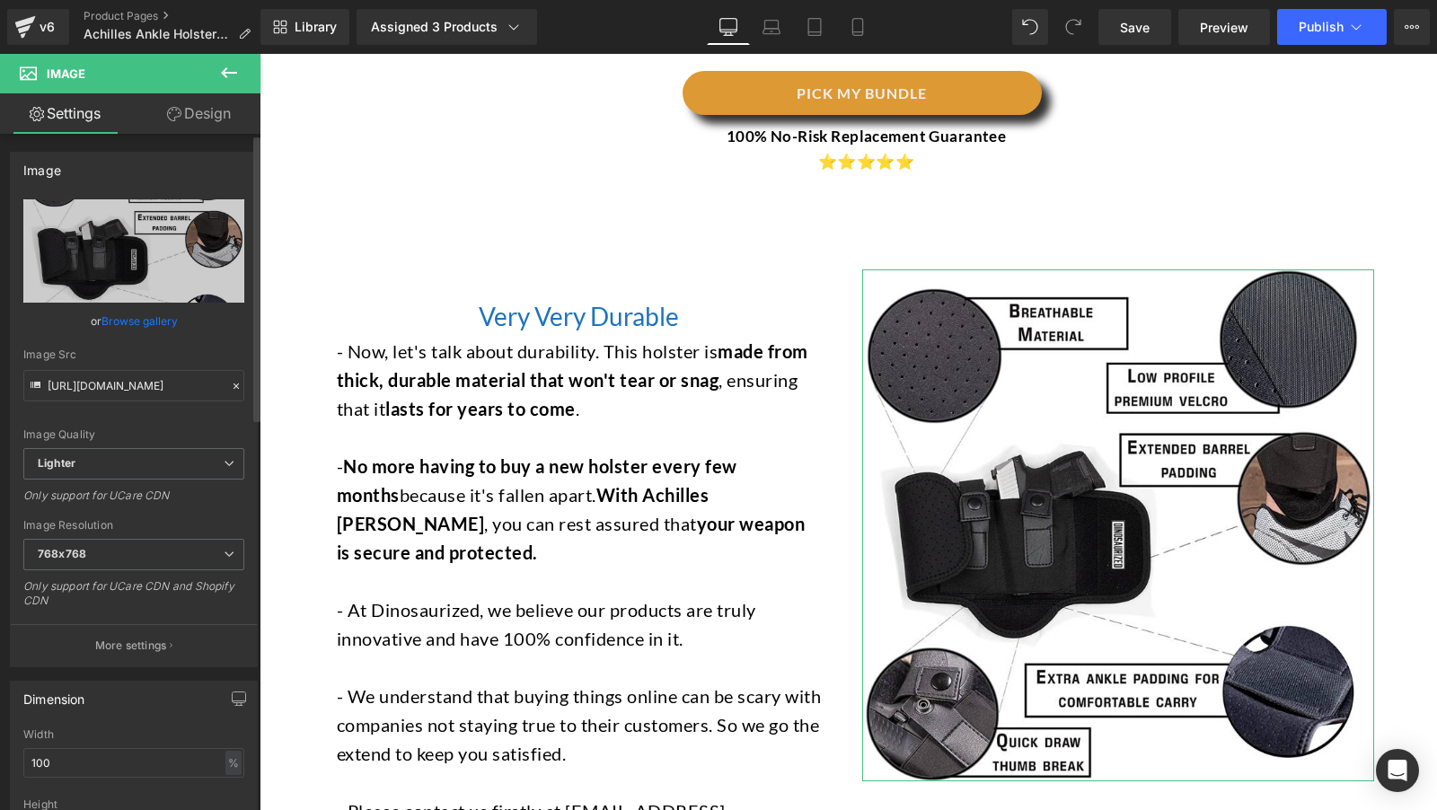
click at [164, 325] on link "Browse gallery" at bounding box center [139, 320] width 76 height 31
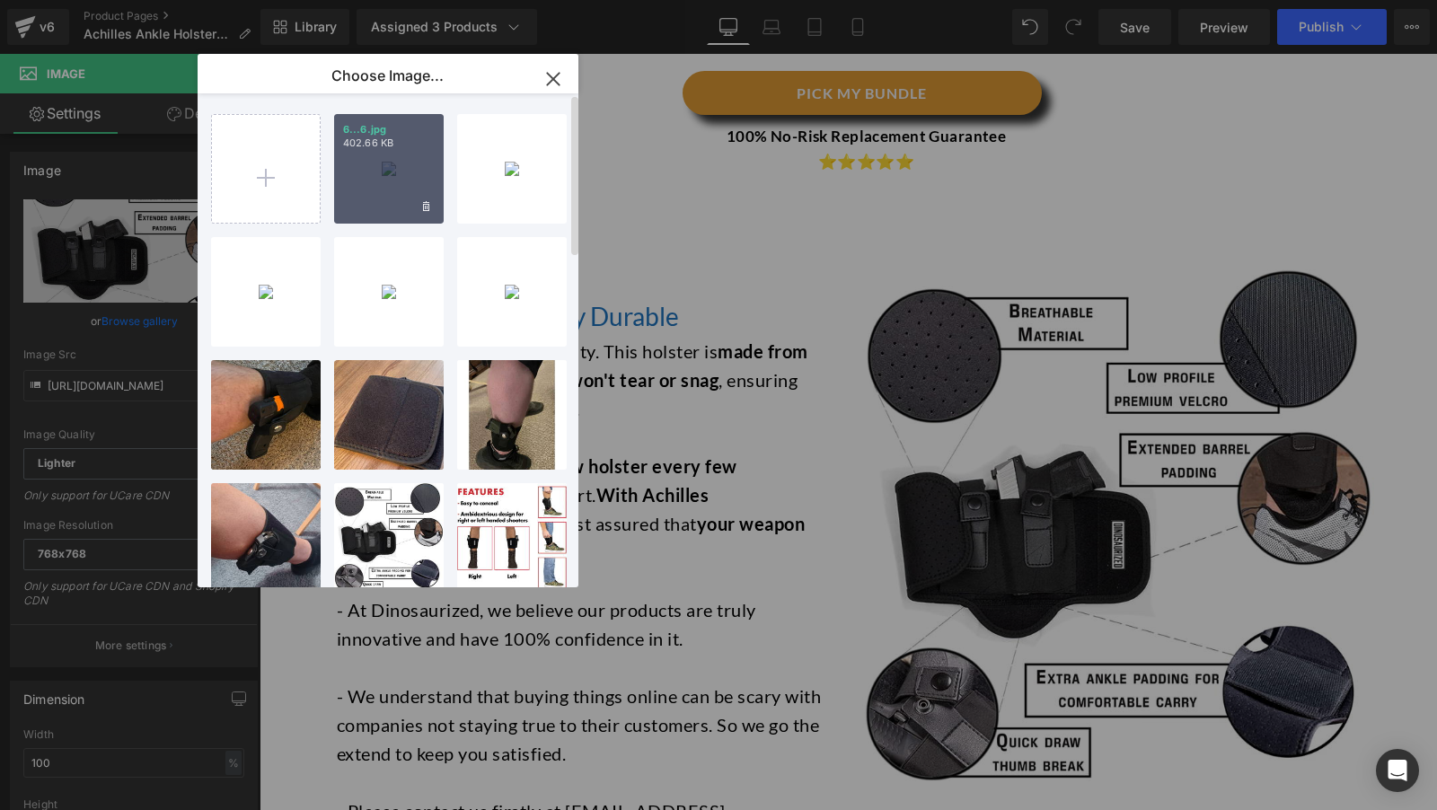
click at [400, 184] on div "6...6.jpg 402.66 KB" at bounding box center [389, 169] width 110 height 110
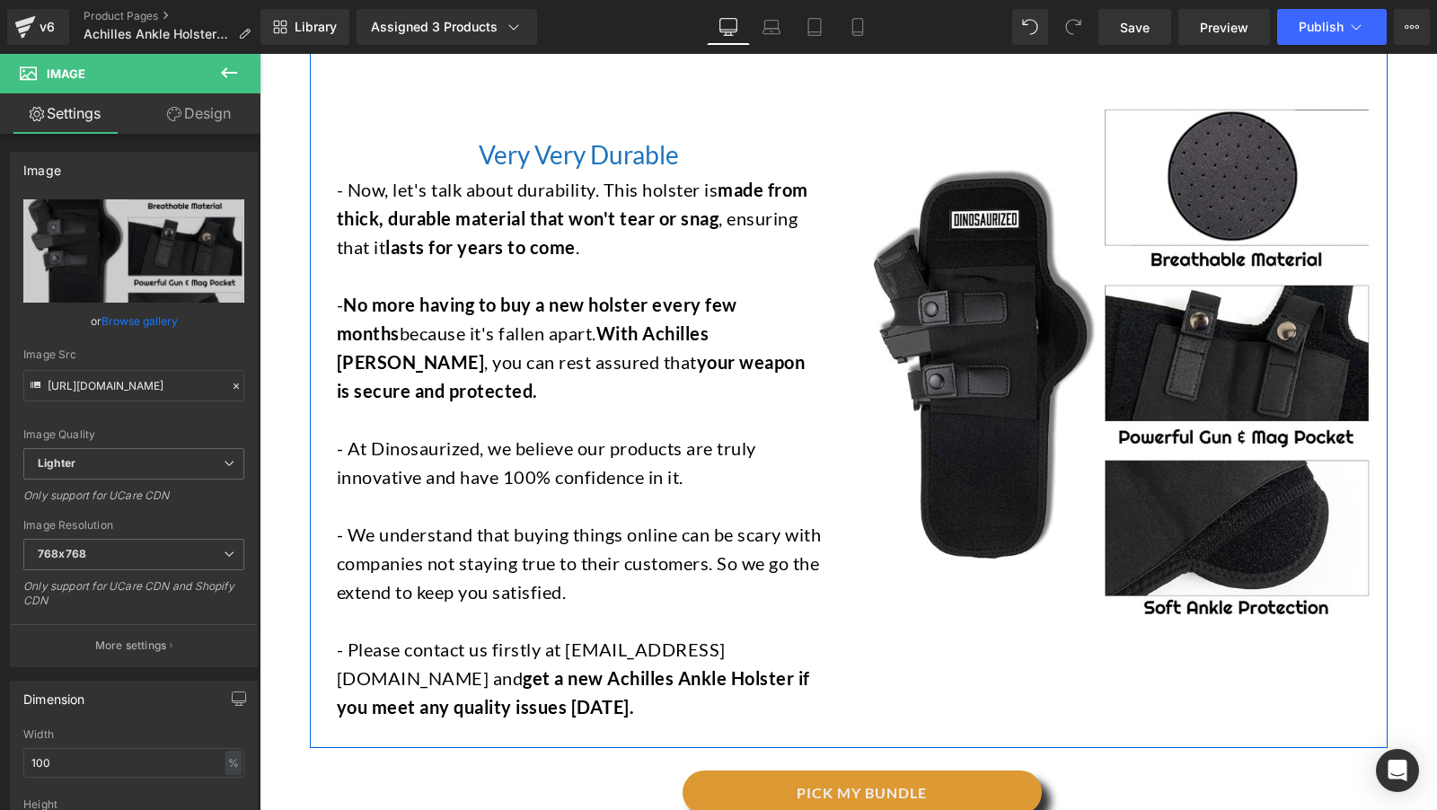
type input "[URL][DOMAIN_NAME]"
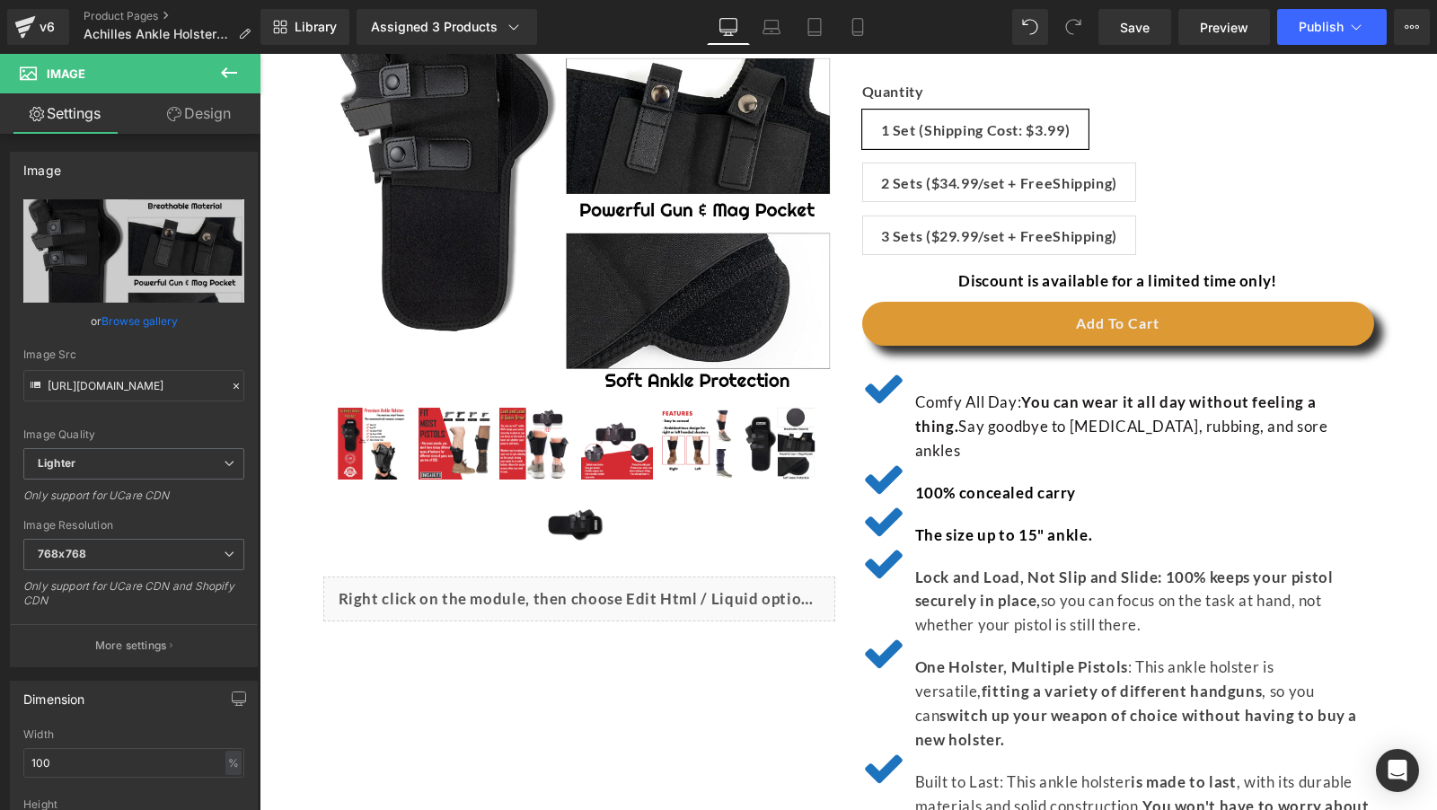
scroll to position [353, 0]
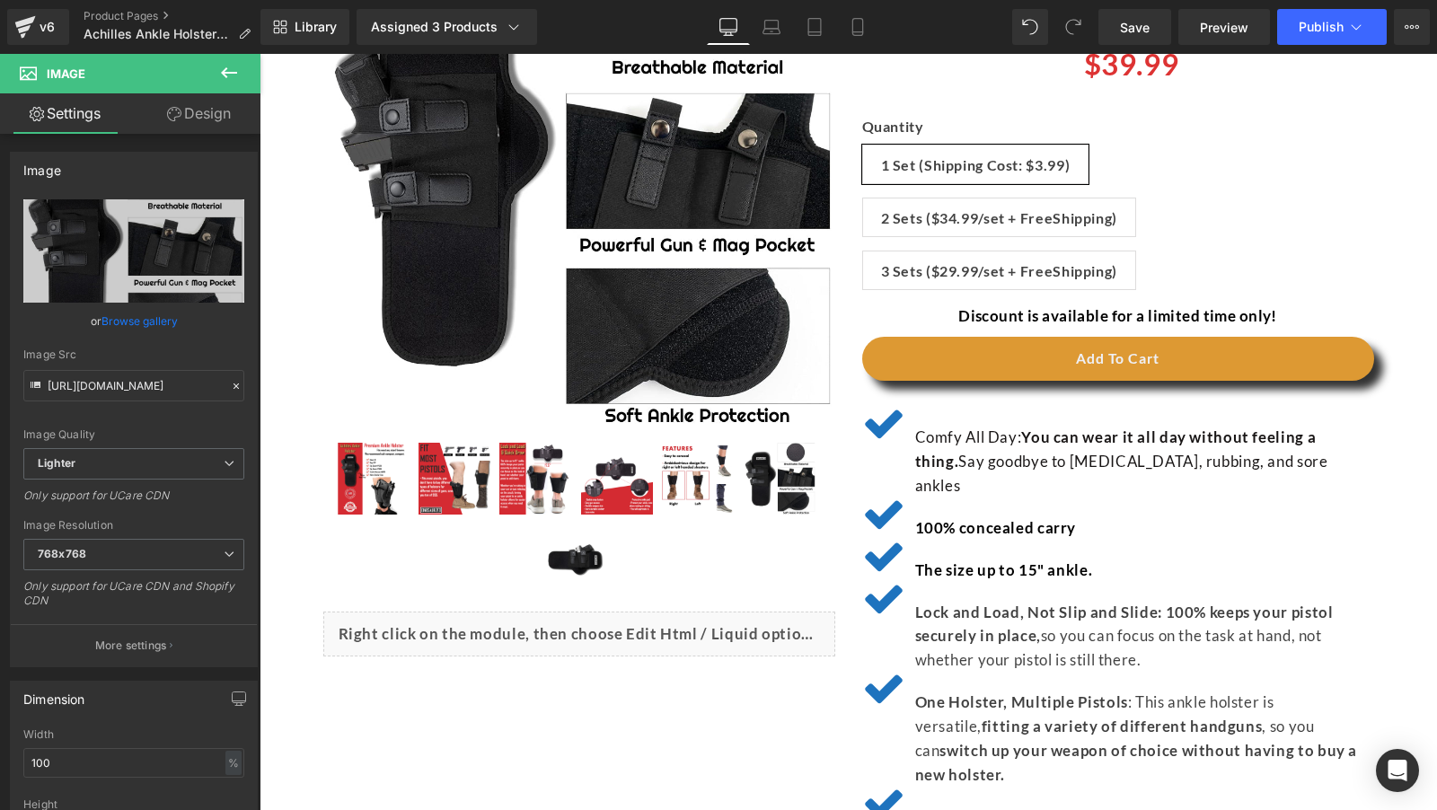
click at [396, 489] on img at bounding box center [373, 479] width 72 height 72
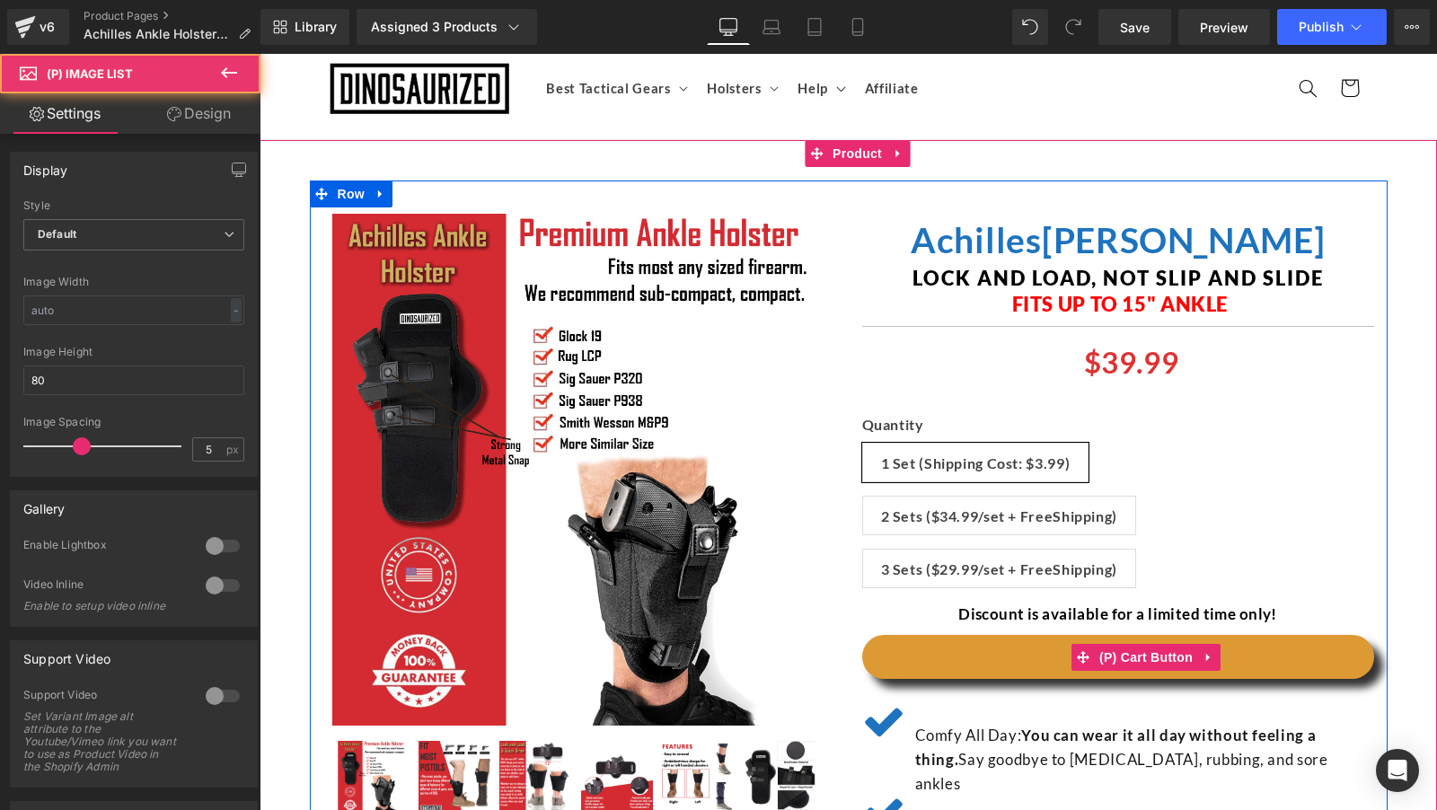
scroll to position [0, 0]
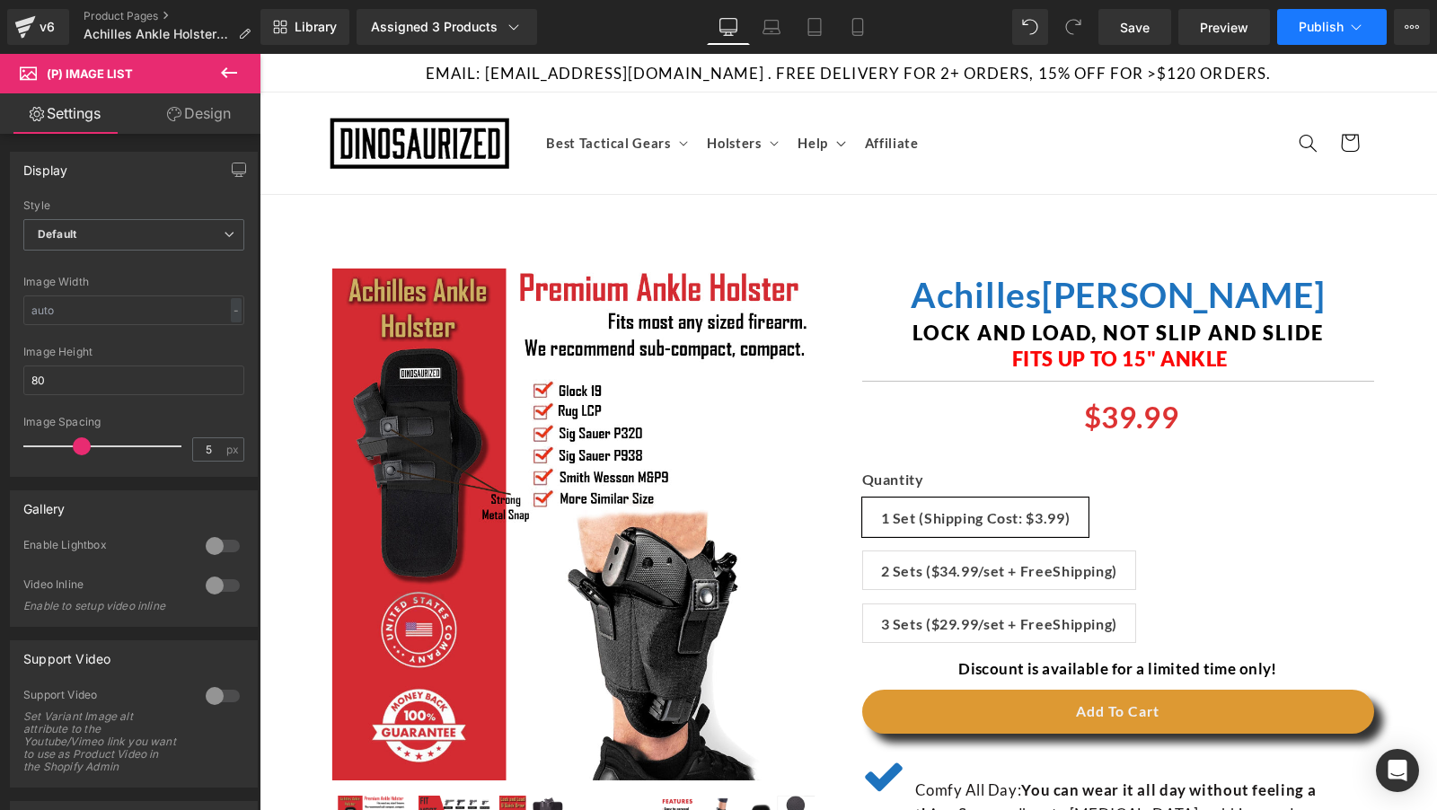
click at [1323, 33] on span "Publish" at bounding box center [1321, 27] width 45 height 14
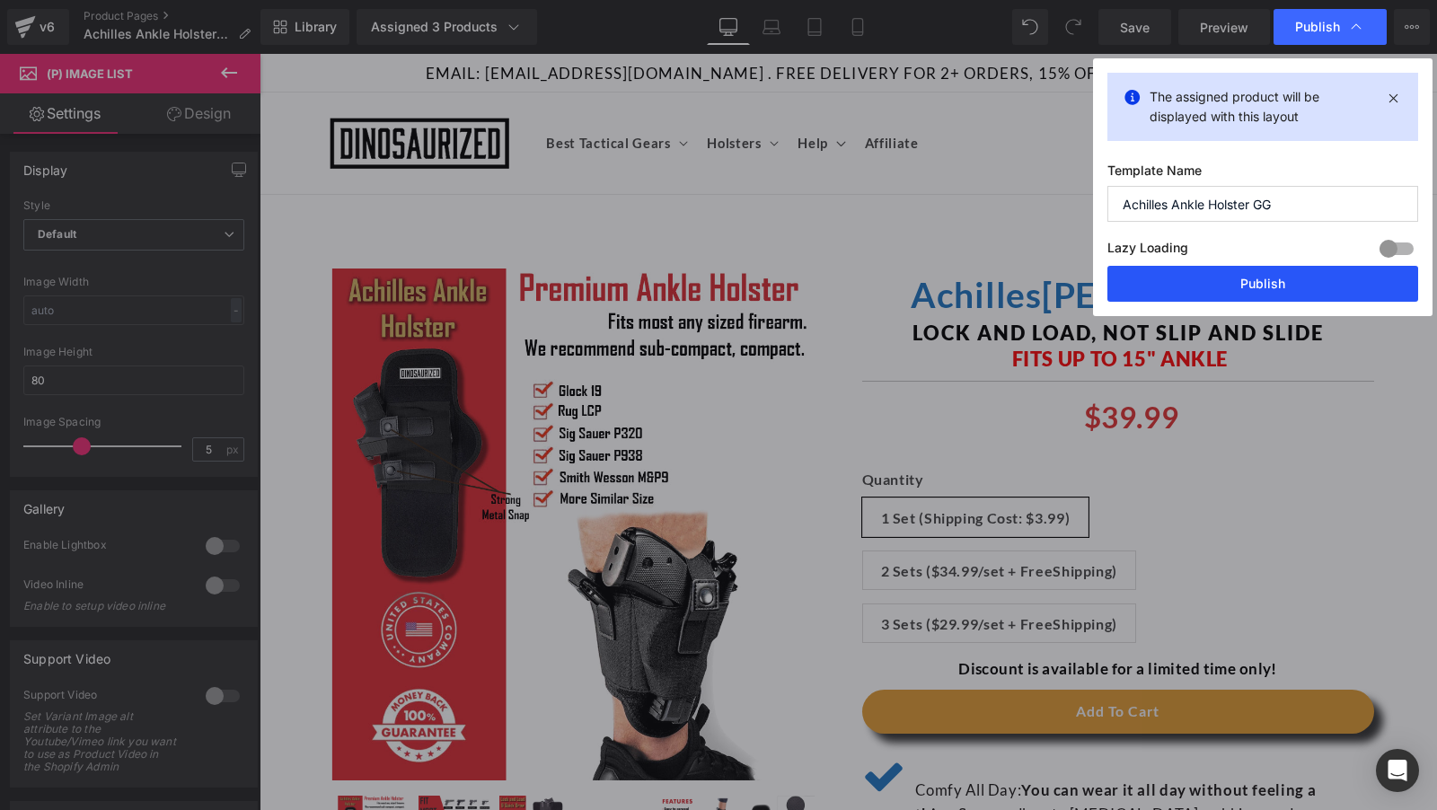
click at [1227, 287] on button "Publish" at bounding box center [1262, 284] width 311 height 36
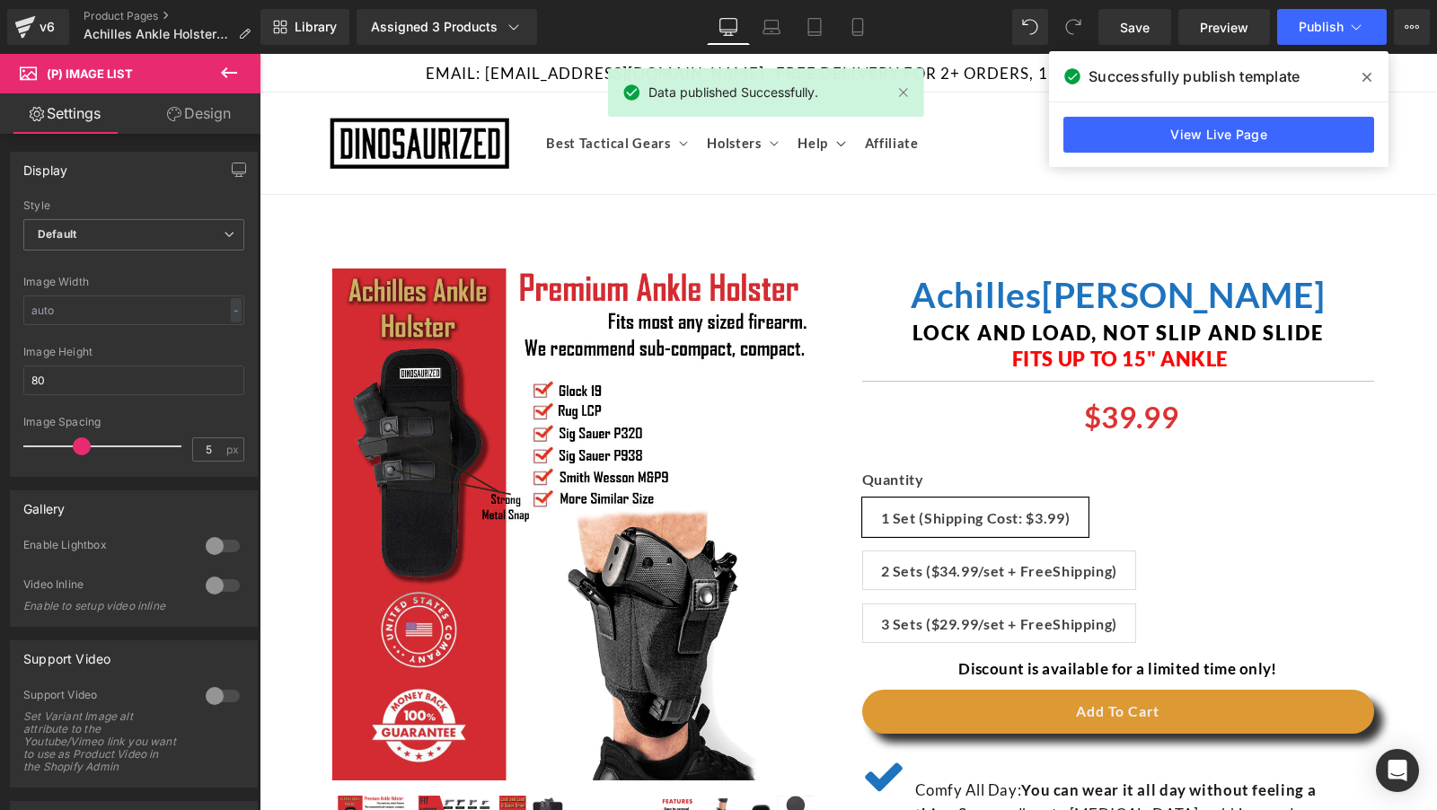
scroll to position [425, 0]
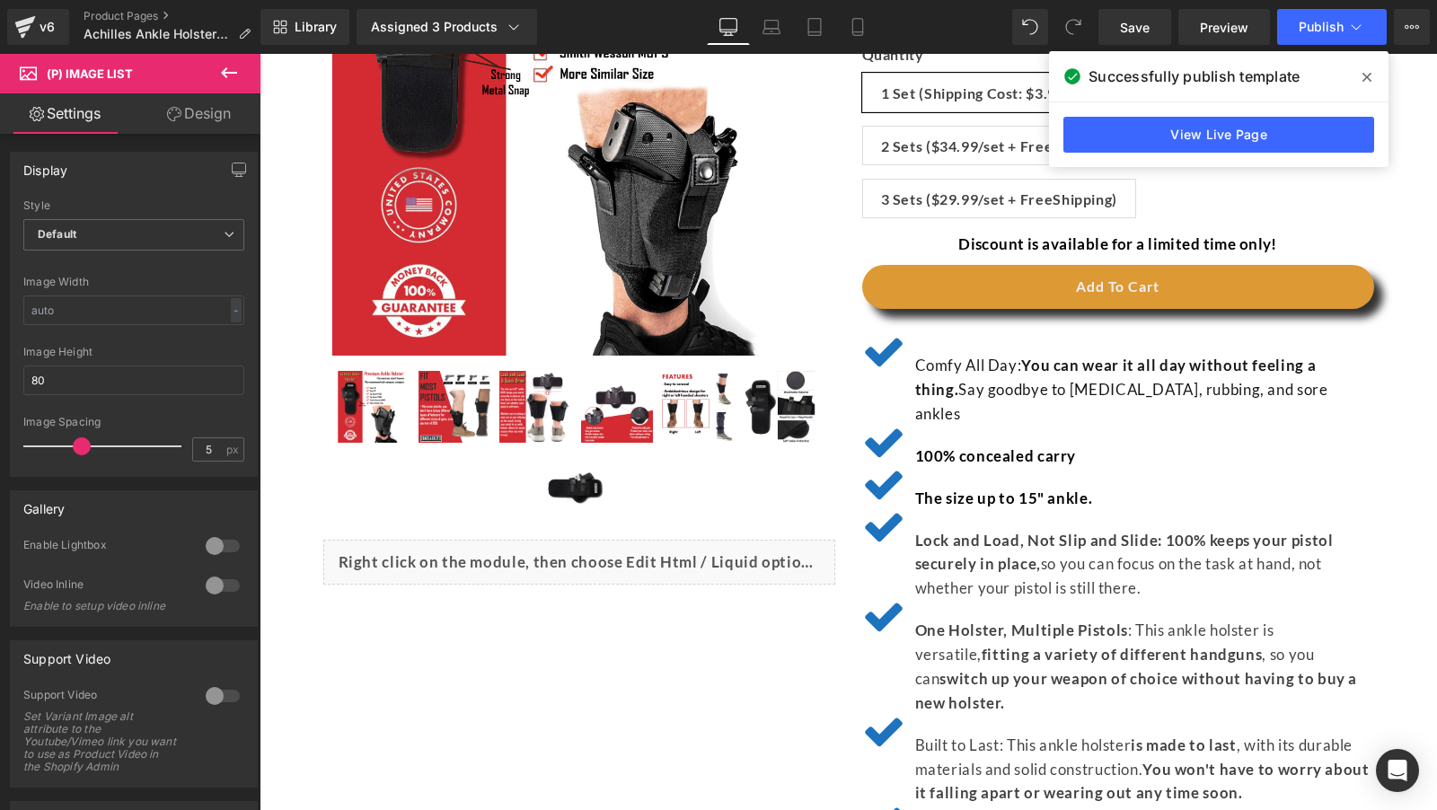
click at [443, 411] on img at bounding box center [455, 407] width 72 height 72
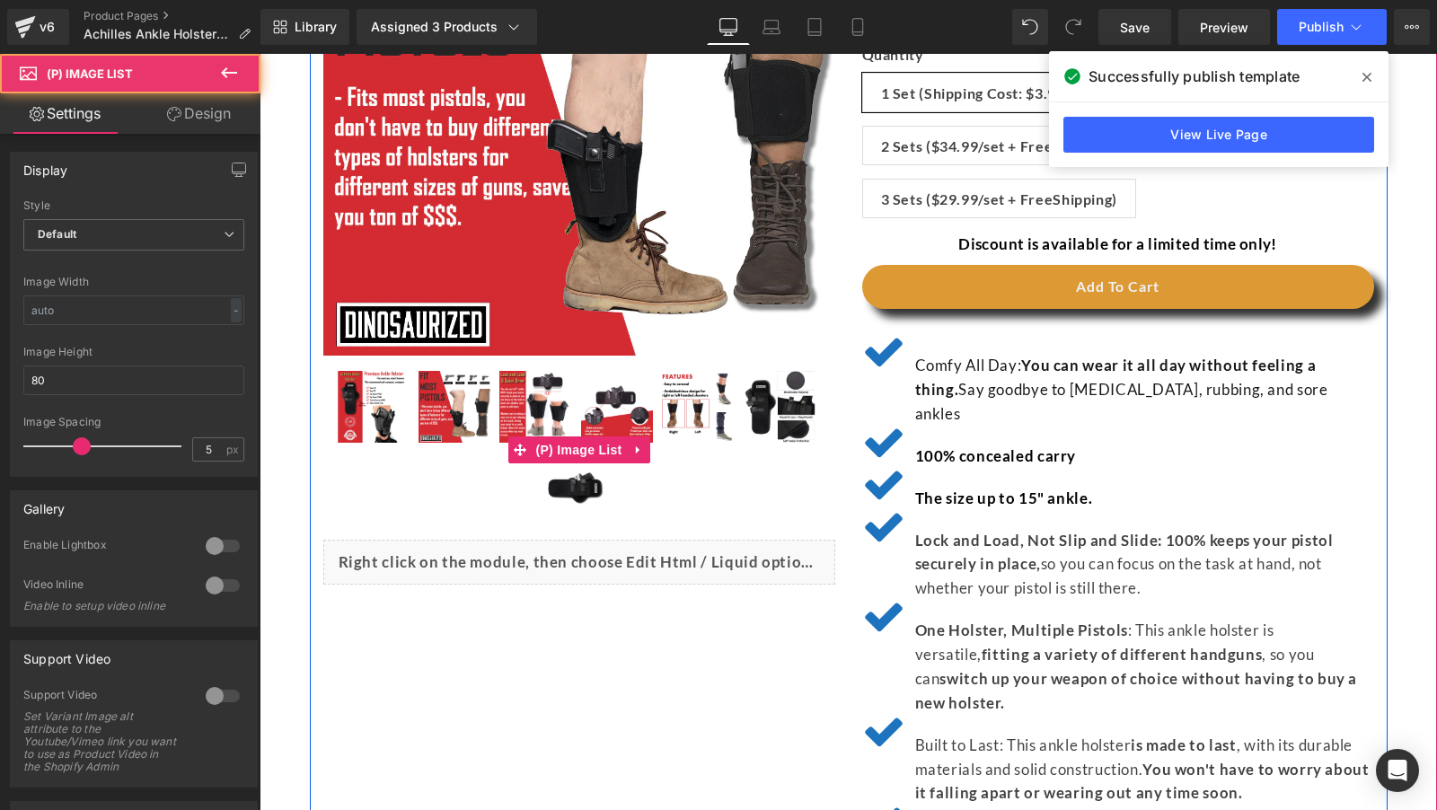
click at [567, 407] on img at bounding box center [535, 407] width 72 height 72
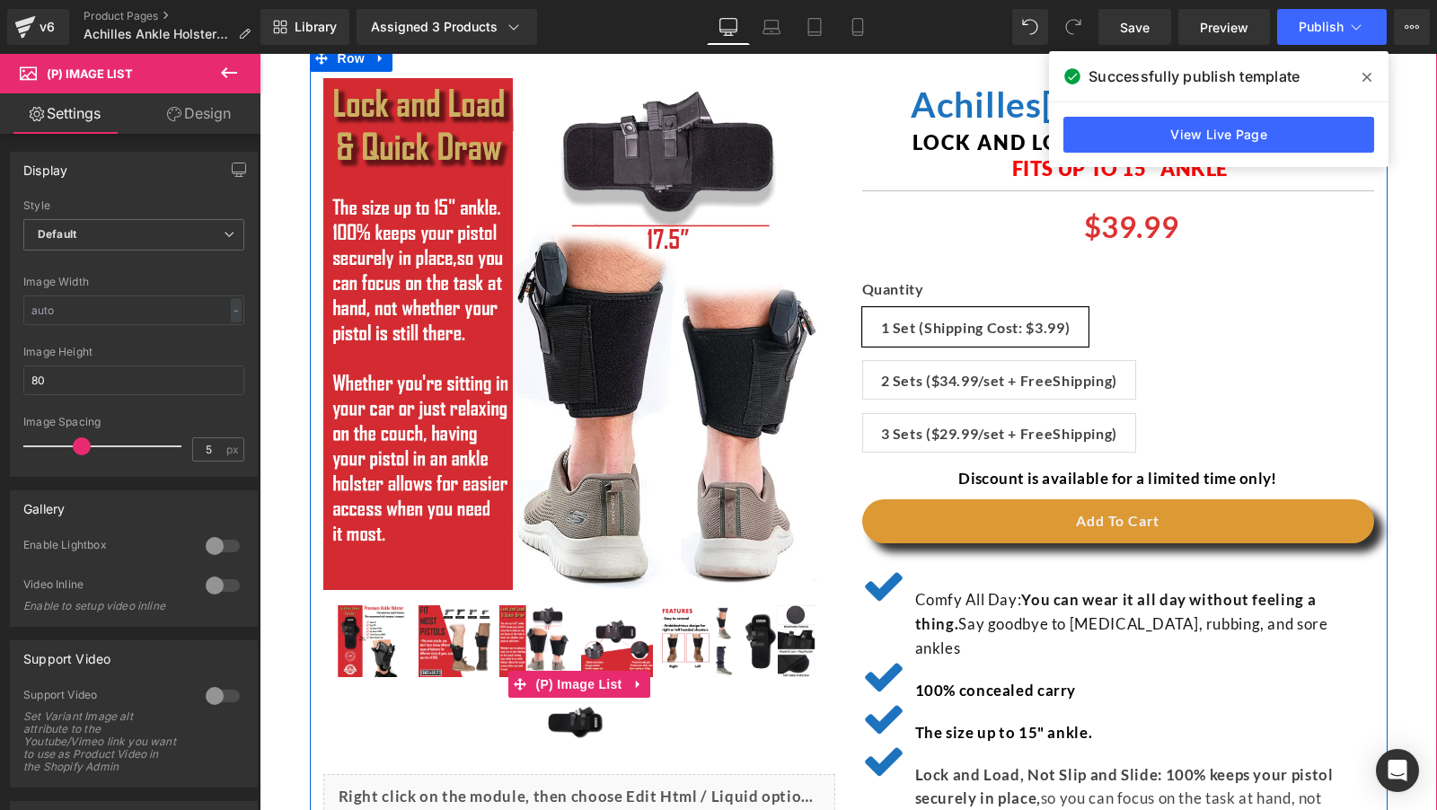
scroll to position [155, 0]
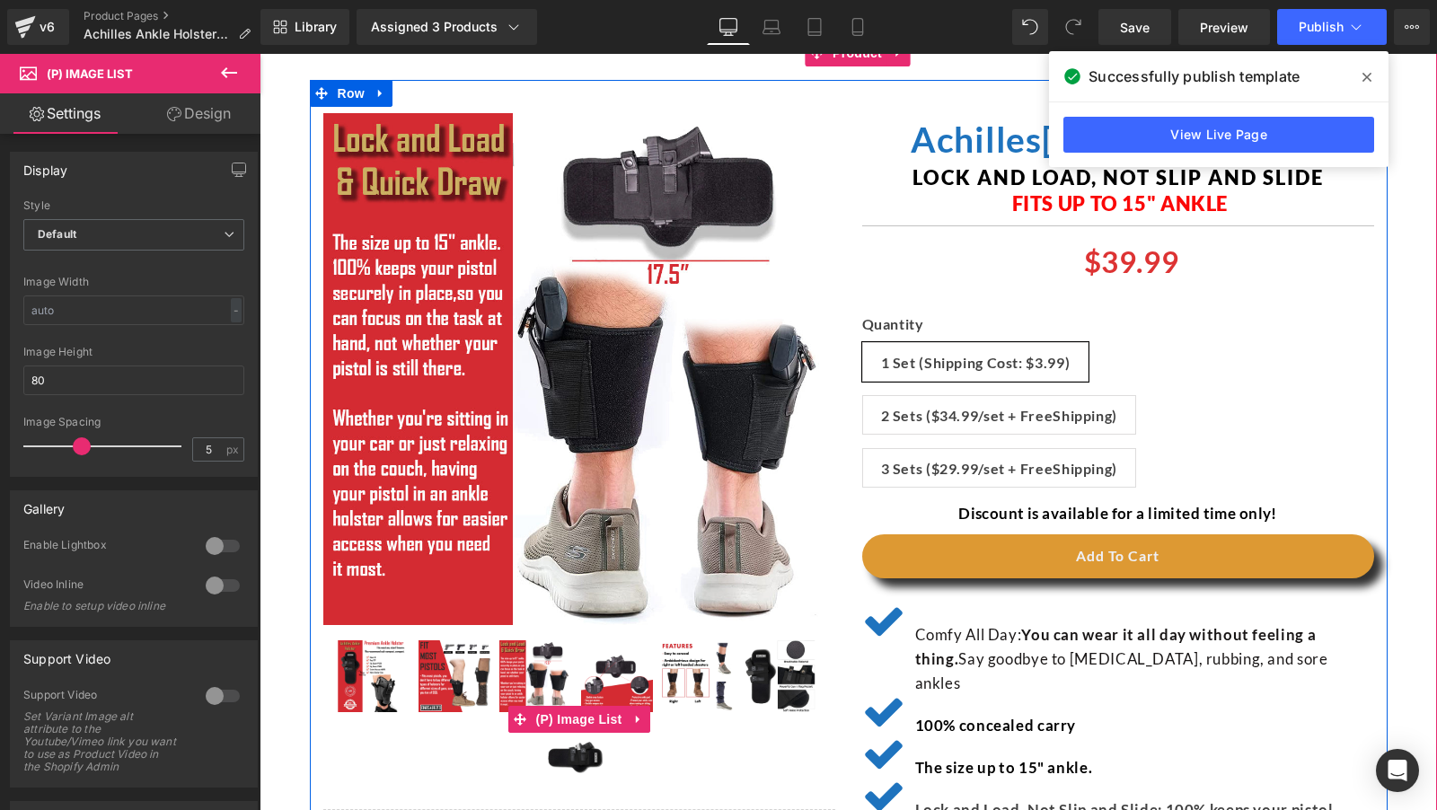
click at [623, 655] on img at bounding box center [617, 676] width 72 height 72
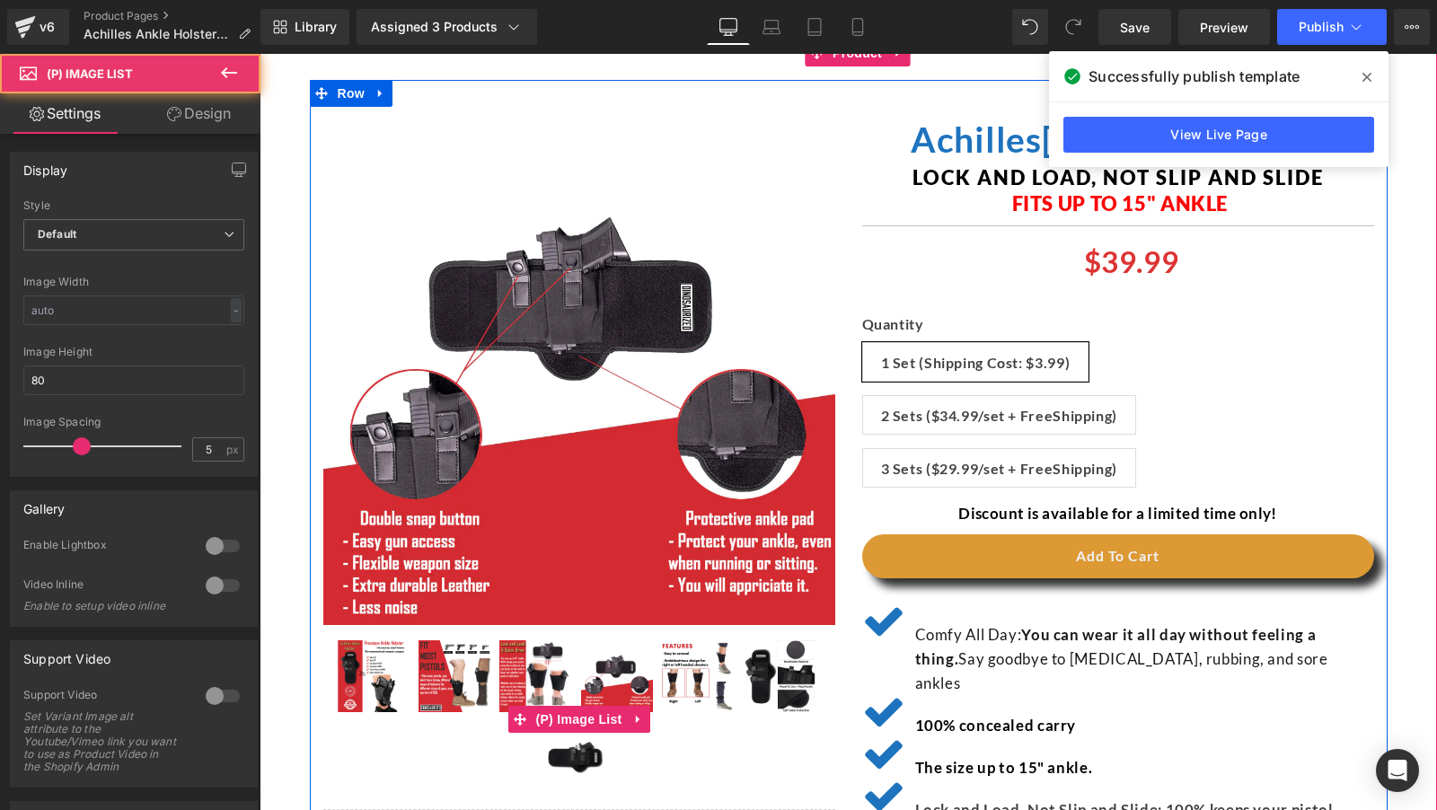
click at [710, 658] on img at bounding box center [698, 676] width 72 height 72
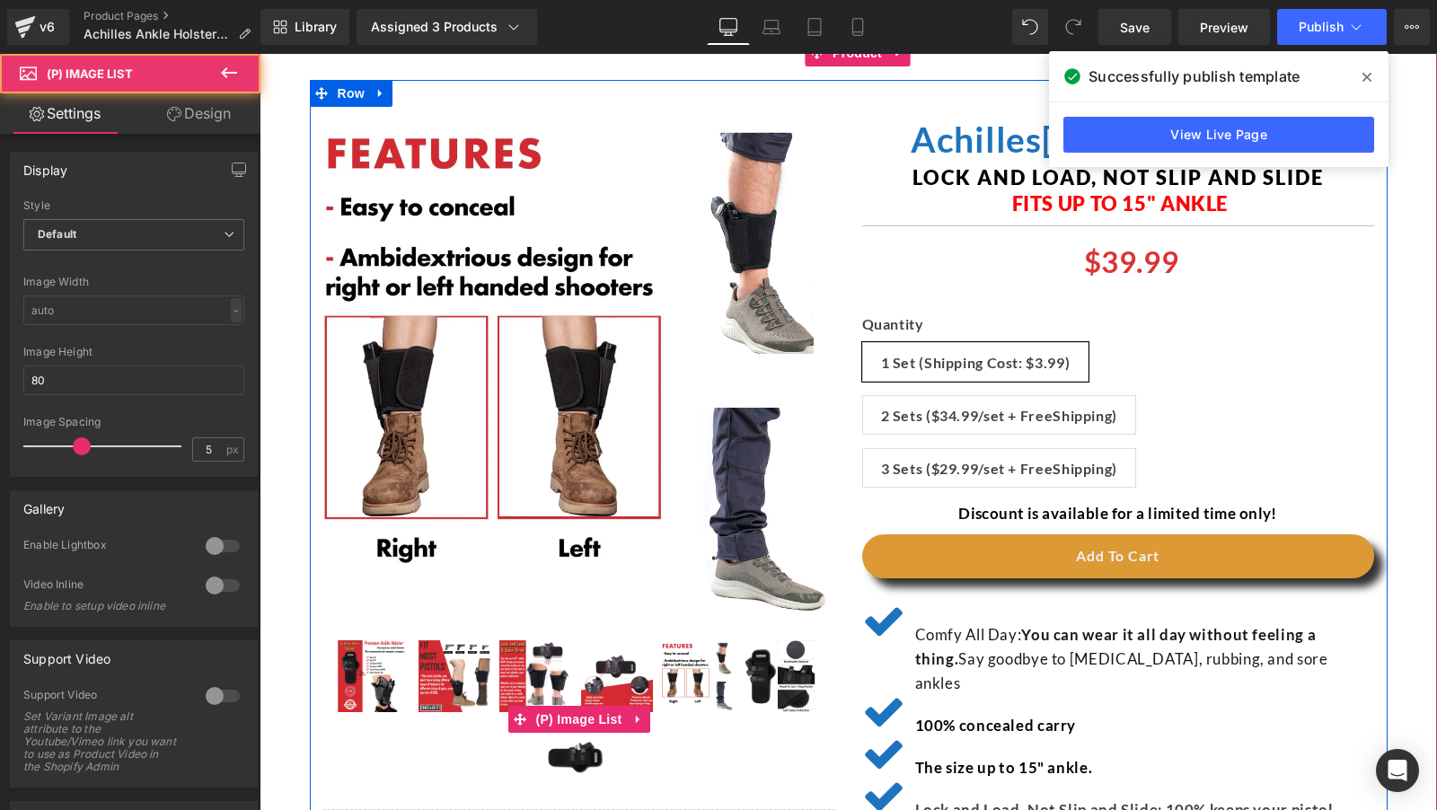
click at [767, 660] on img at bounding box center [780, 676] width 72 height 72
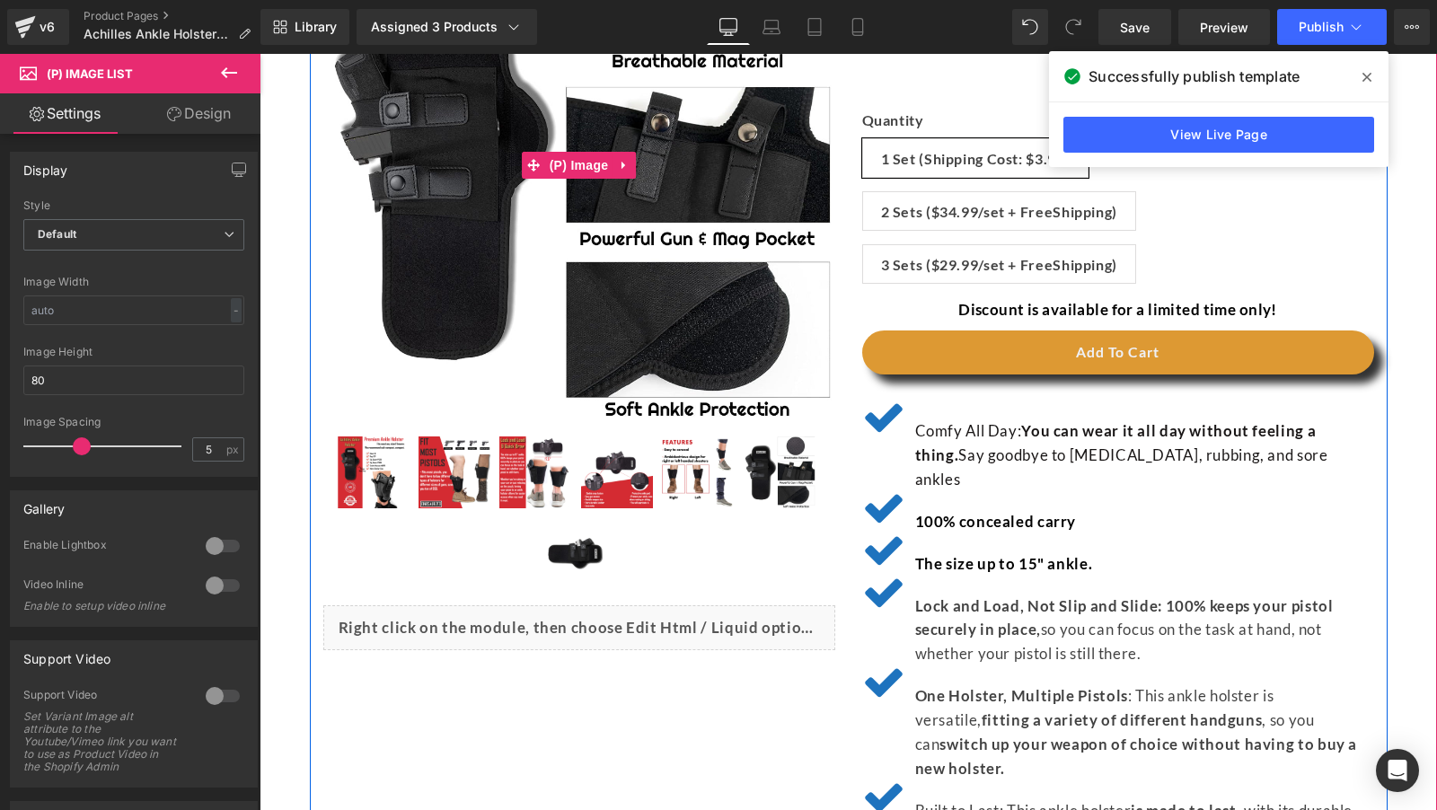
scroll to position [0, 0]
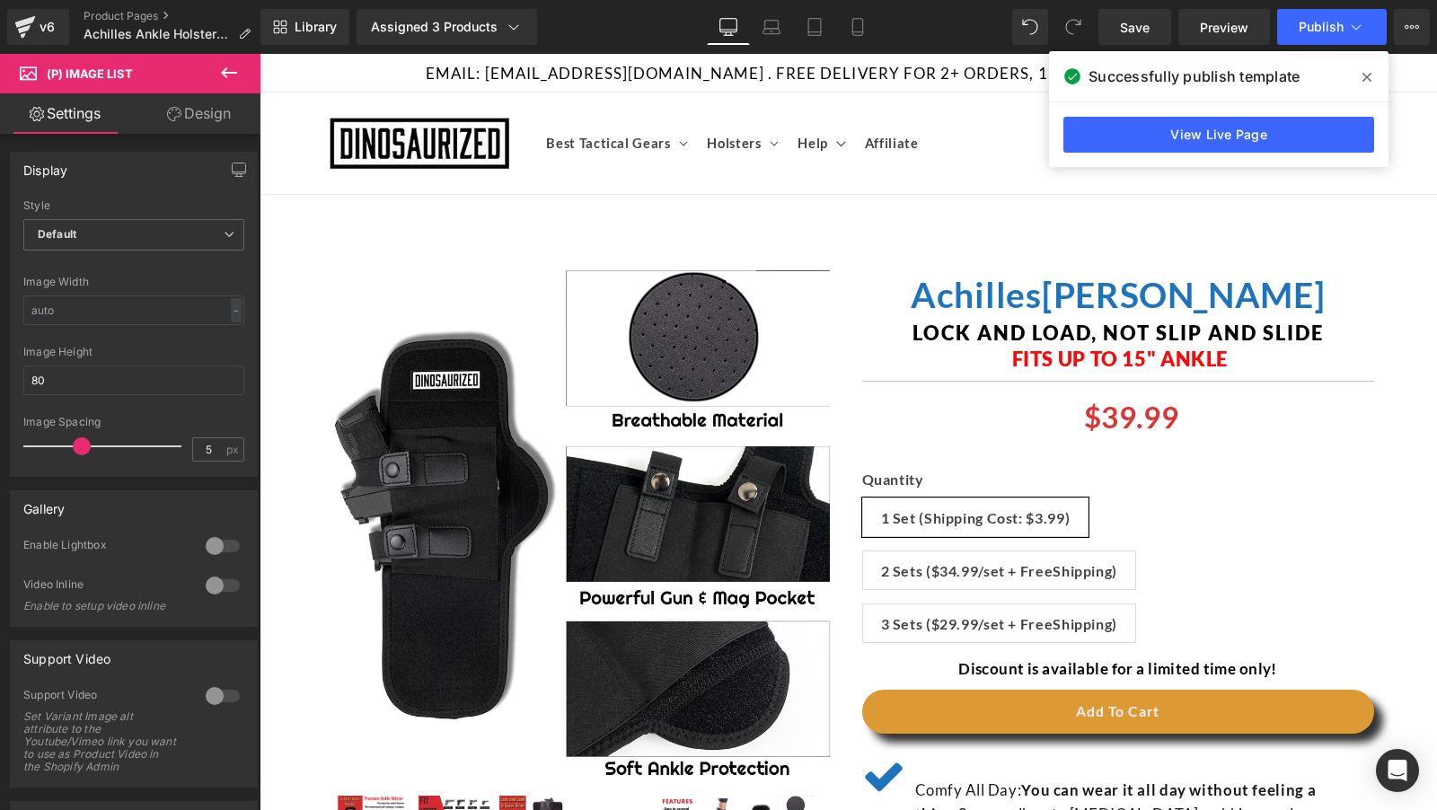
drag, startPoint x: 1363, startPoint y: 79, endPoint x: 1101, endPoint y: 25, distance: 266.9
click at [1363, 79] on icon at bounding box center [1367, 77] width 9 height 14
